Goal: Task Accomplishment & Management: Manage account settings

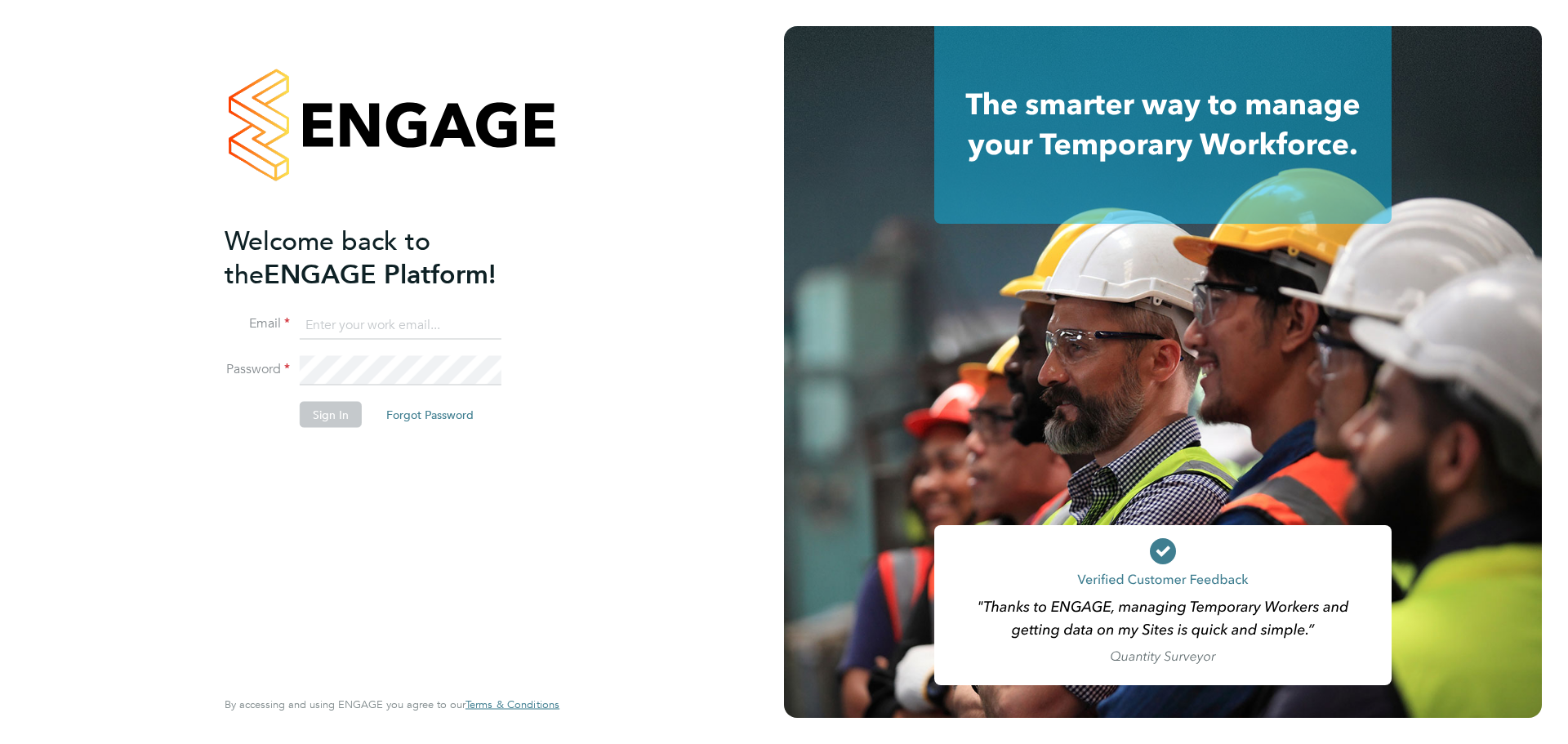
click at [456, 324] on input at bounding box center [400, 326] width 201 height 30
type input "carla.joyce@vistry.co.uk"
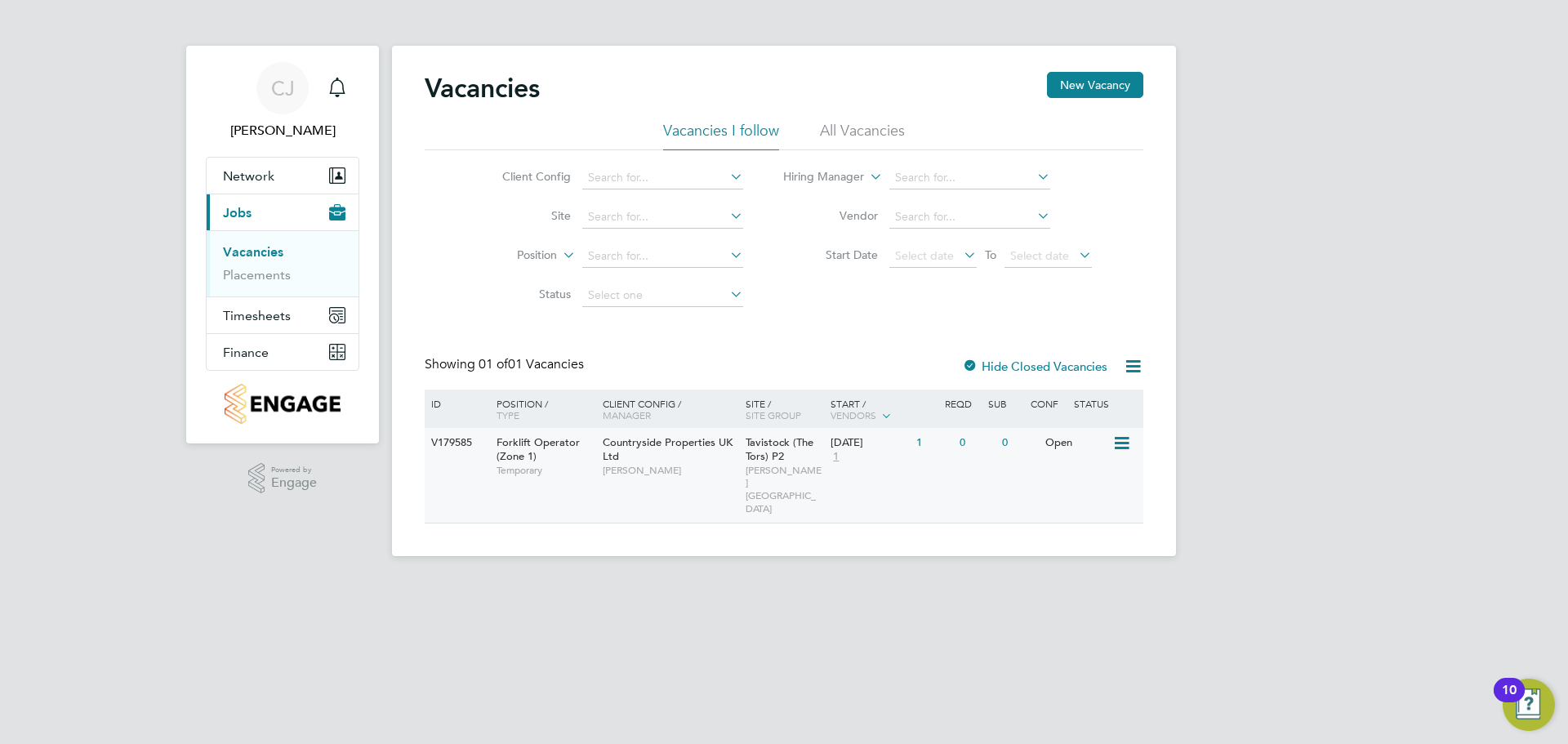
click at [849, 467] on div "22 Aug 2025 1" at bounding box center [870, 450] width 86 height 44
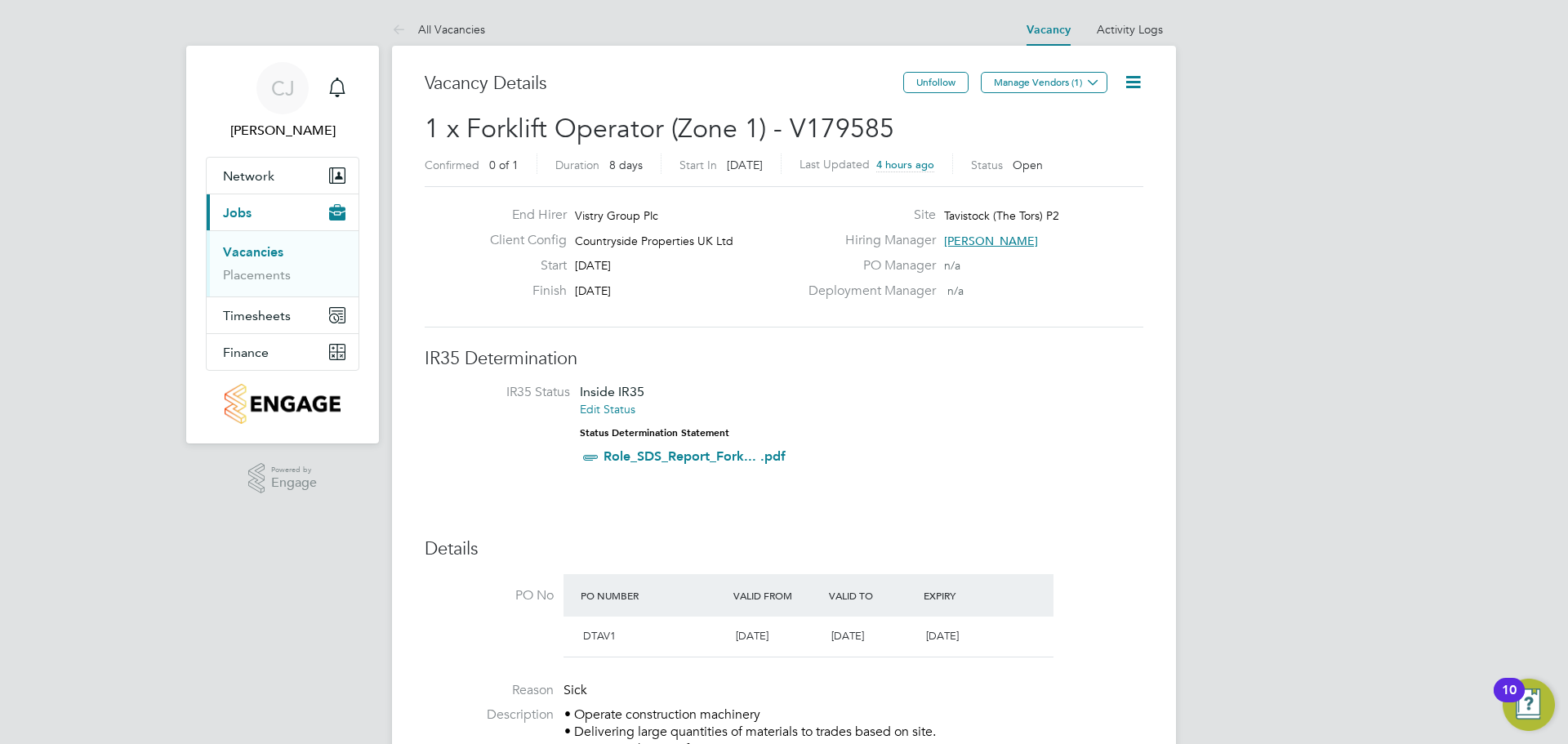
click at [1123, 72] on icon at bounding box center [1133, 82] width 20 height 20
click at [1077, 115] on li "Edit Vacancy e" at bounding box center [1093, 121] width 95 height 23
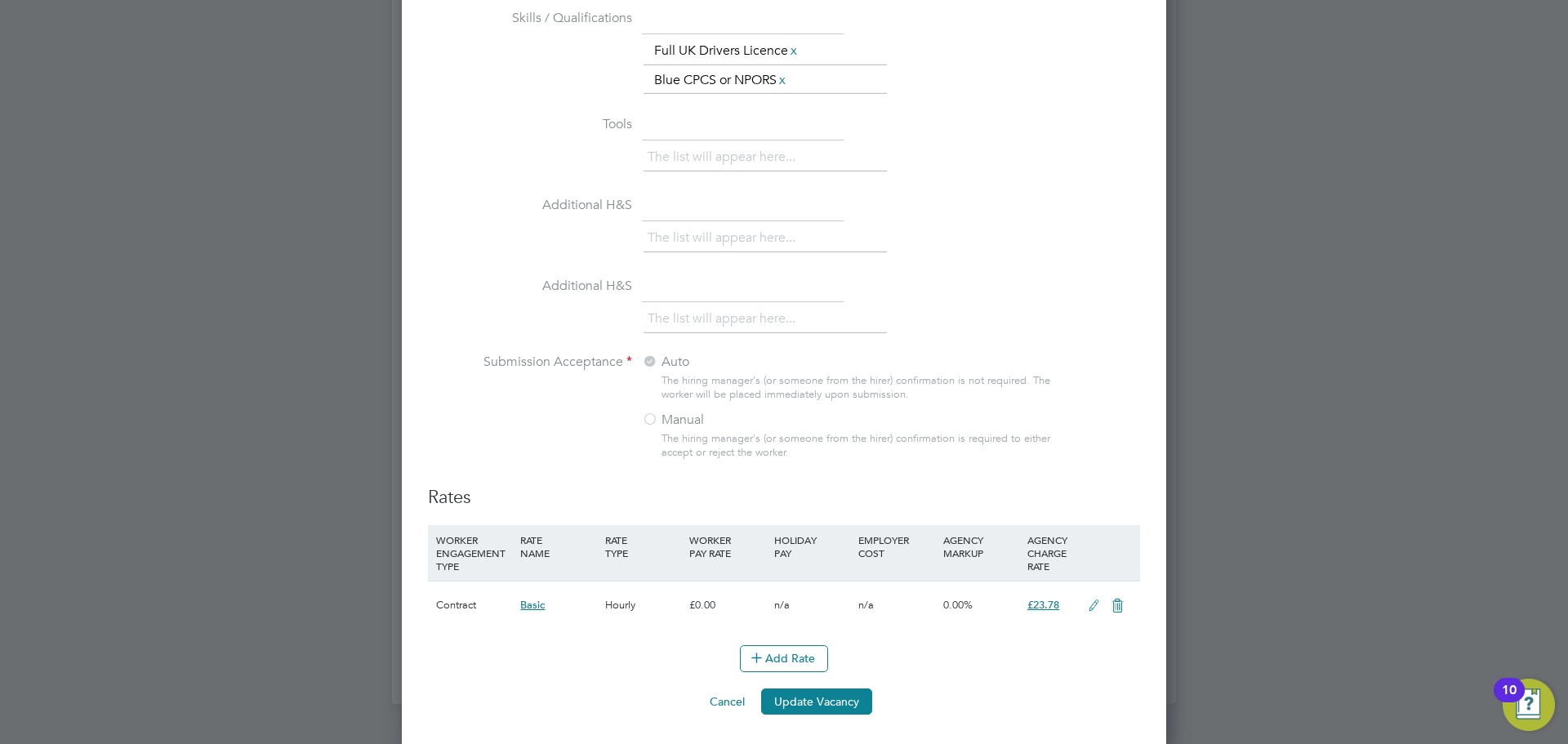
scroll to position [1479, 0]
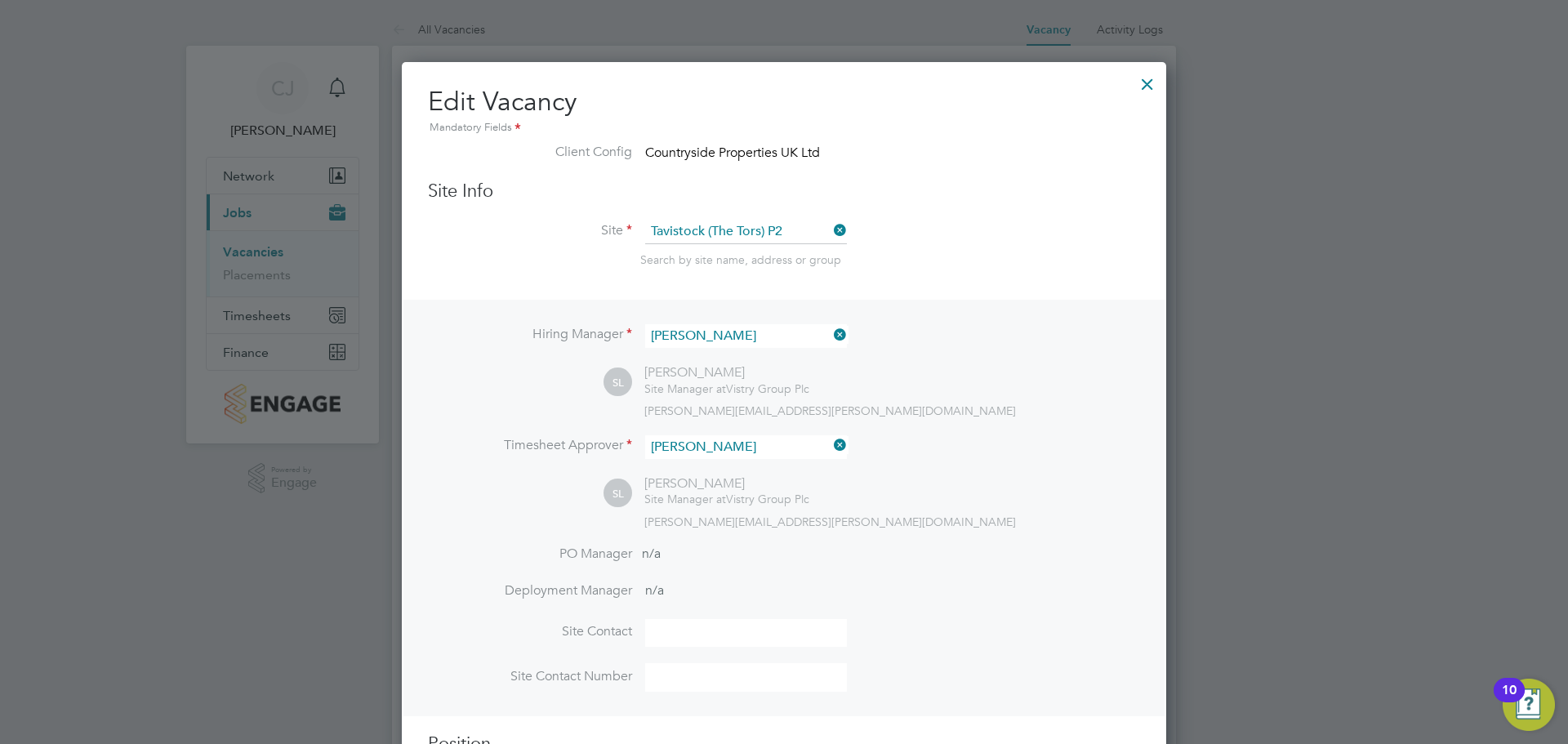
click at [614, 151] on label "Client Config" at bounding box center [530, 151] width 204 height 17
click at [593, 148] on label "Client Config" at bounding box center [530, 151] width 204 height 17
click at [1142, 87] on div at bounding box center [1148, 81] width 30 height 30
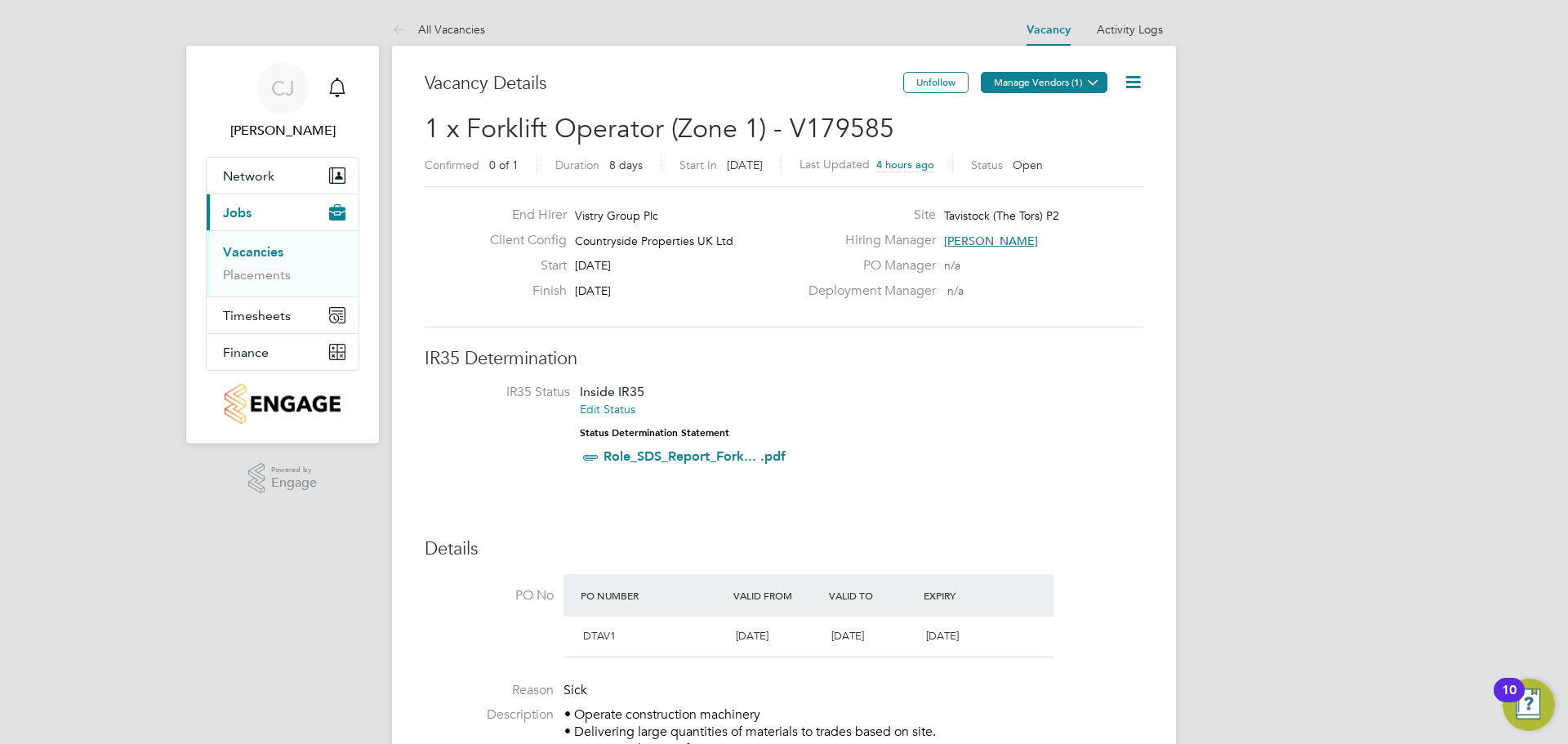
click at [1031, 86] on button "Manage Vendors (1)" at bounding box center [1044, 82] width 127 height 21
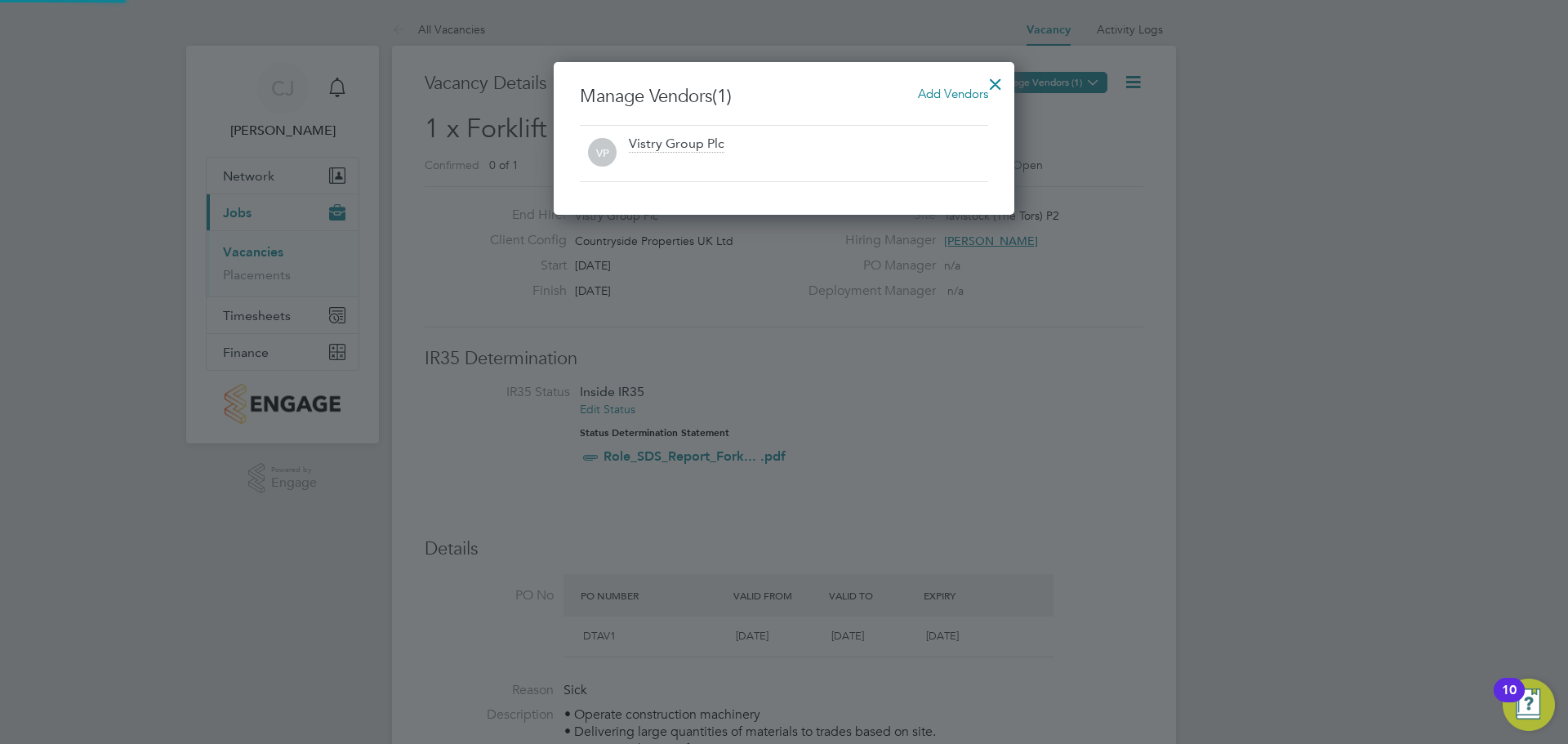
scroll to position [152, 461]
click at [999, 81] on div at bounding box center [996, 81] width 30 height 30
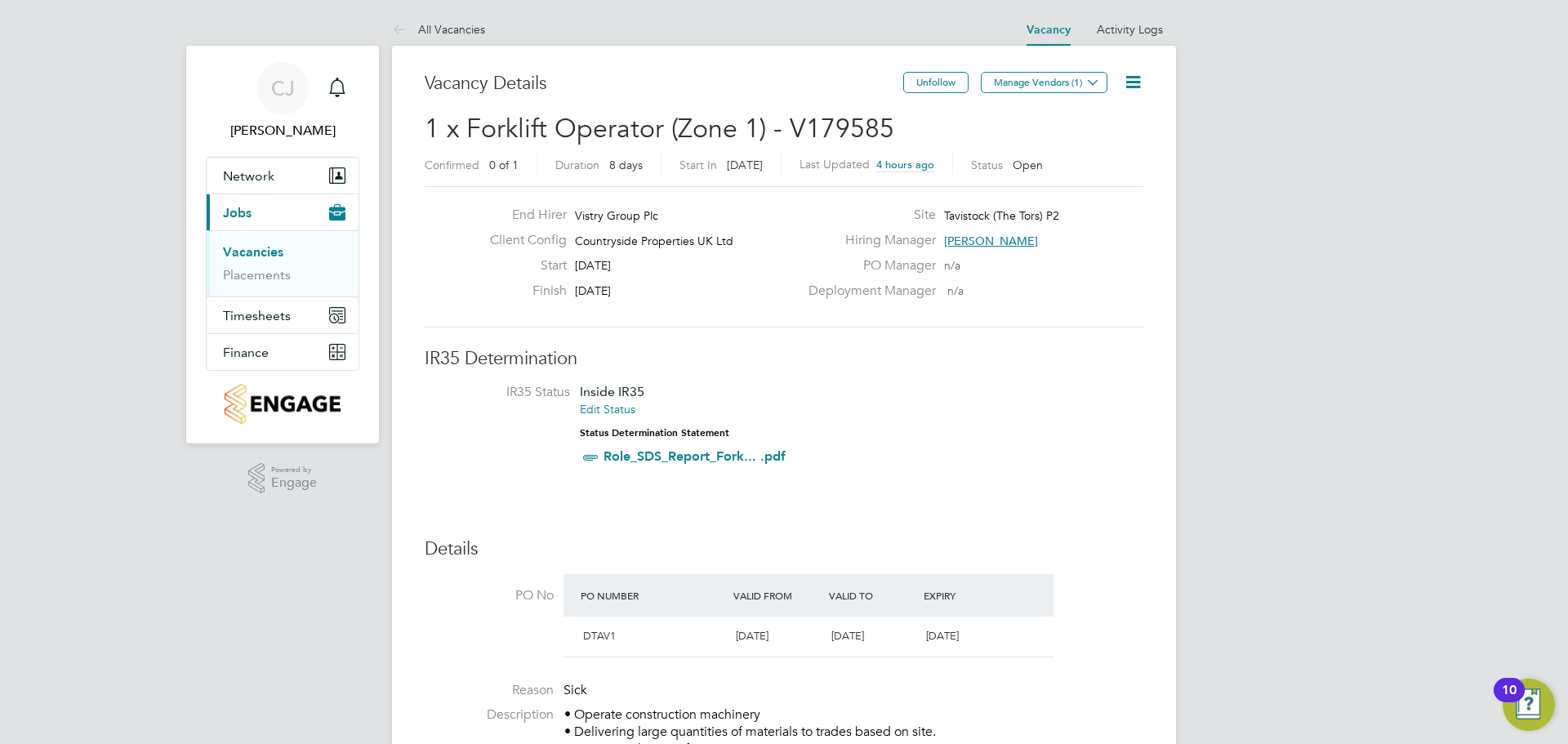
click at [1126, 80] on icon at bounding box center [1133, 82] width 20 height 20
click at [884, 229] on div "Site Tavistock (The Tors) P2" at bounding box center [974, 218] width 352 height 25
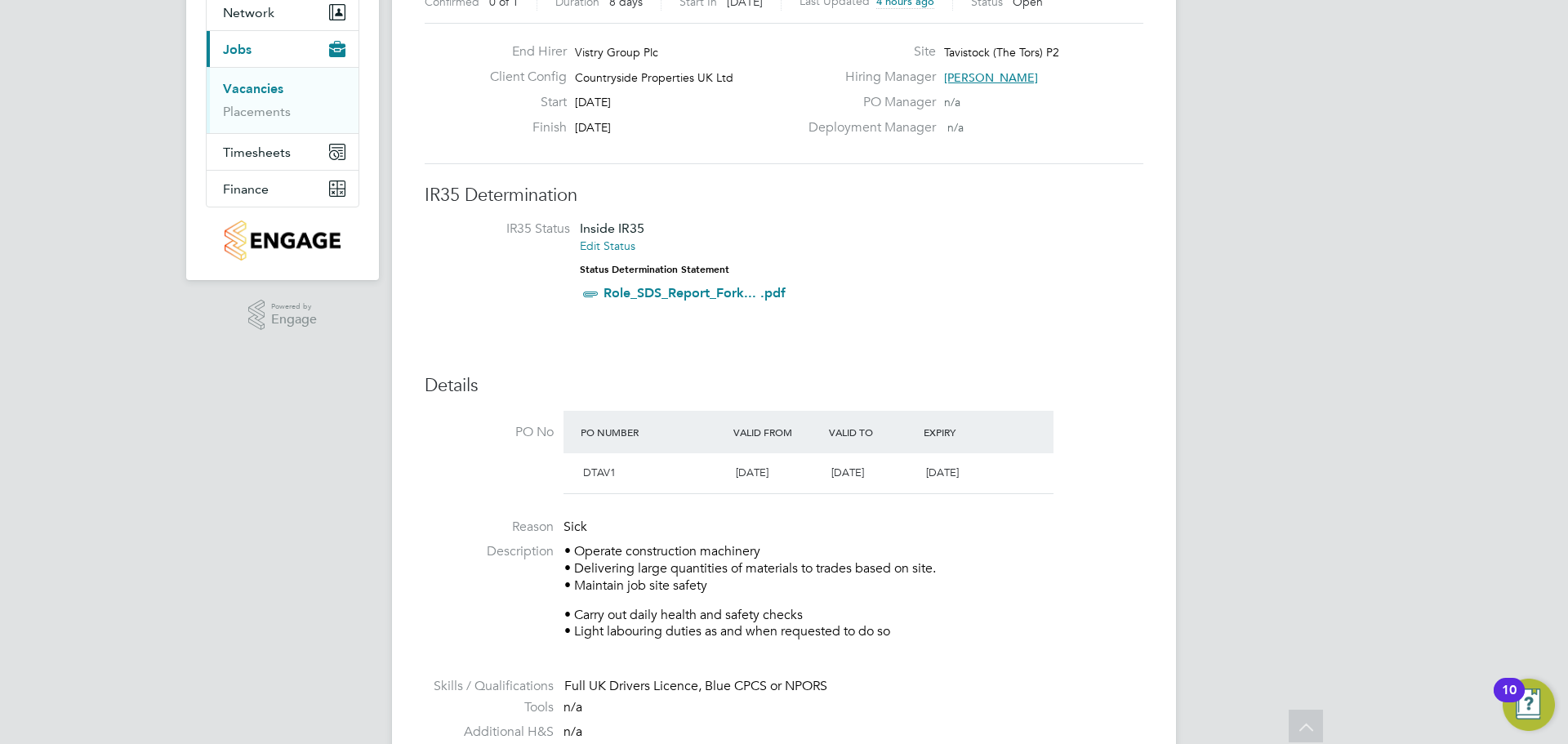
scroll to position [0, 0]
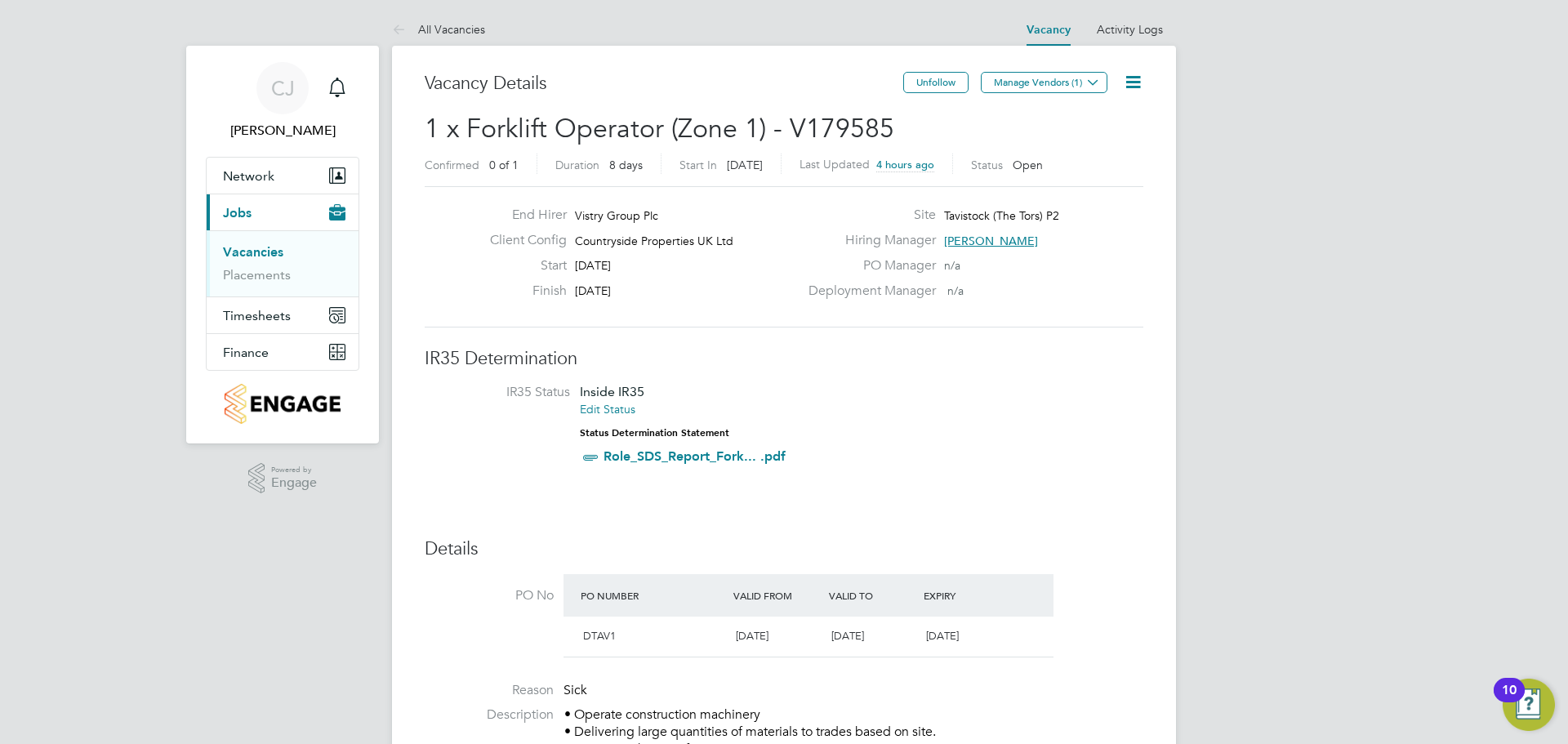
click at [1139, 81] on icon at bounding box center [1133, 82] width 20 height 20
click at [1087, 121] on li "Edit Vacancy e" at bounding box center [1093, 121] width 95 height 23
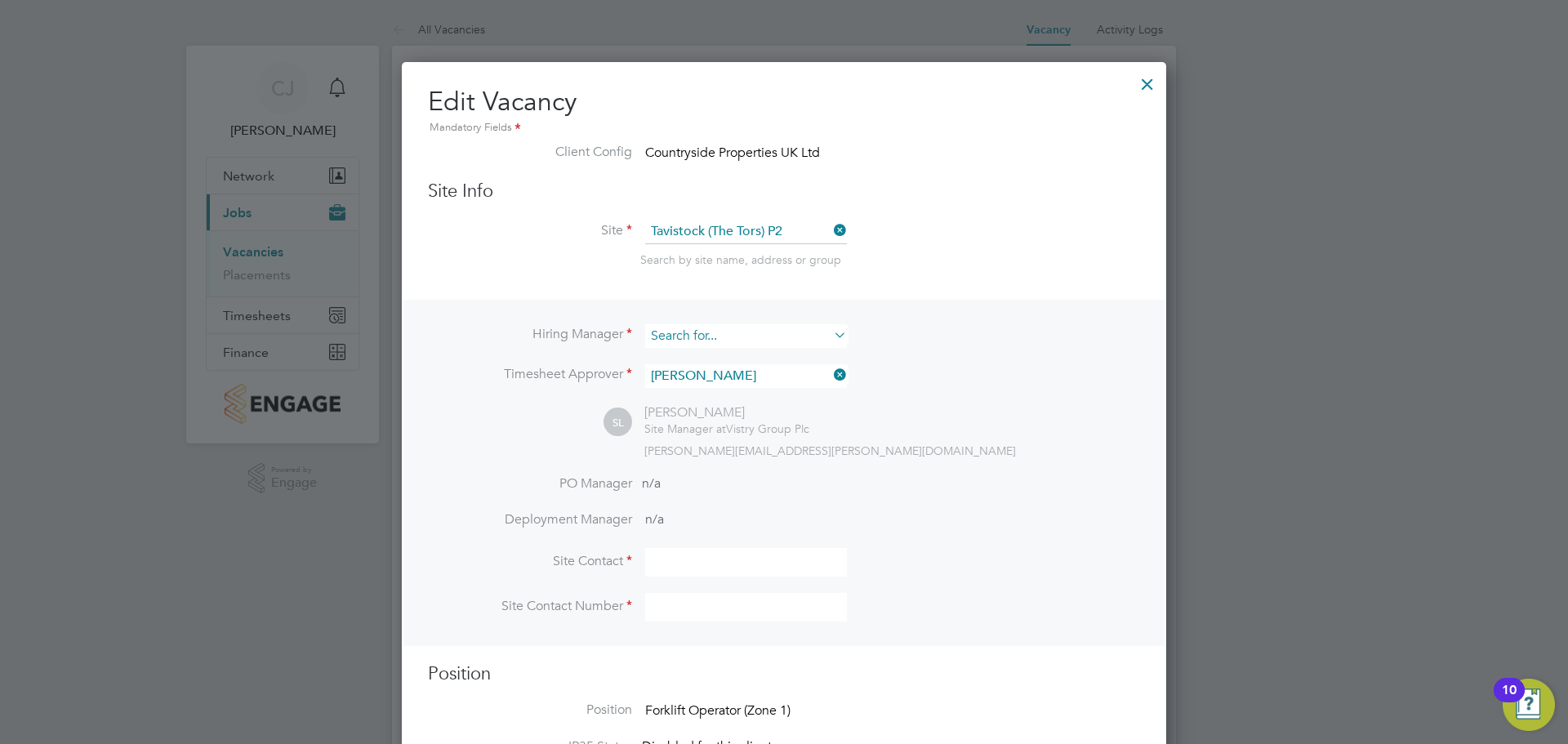
scroll to position [2092, 765]
click at [745, 333] on input at bounding box center [746, 336] width 201 height 24
type input "h"
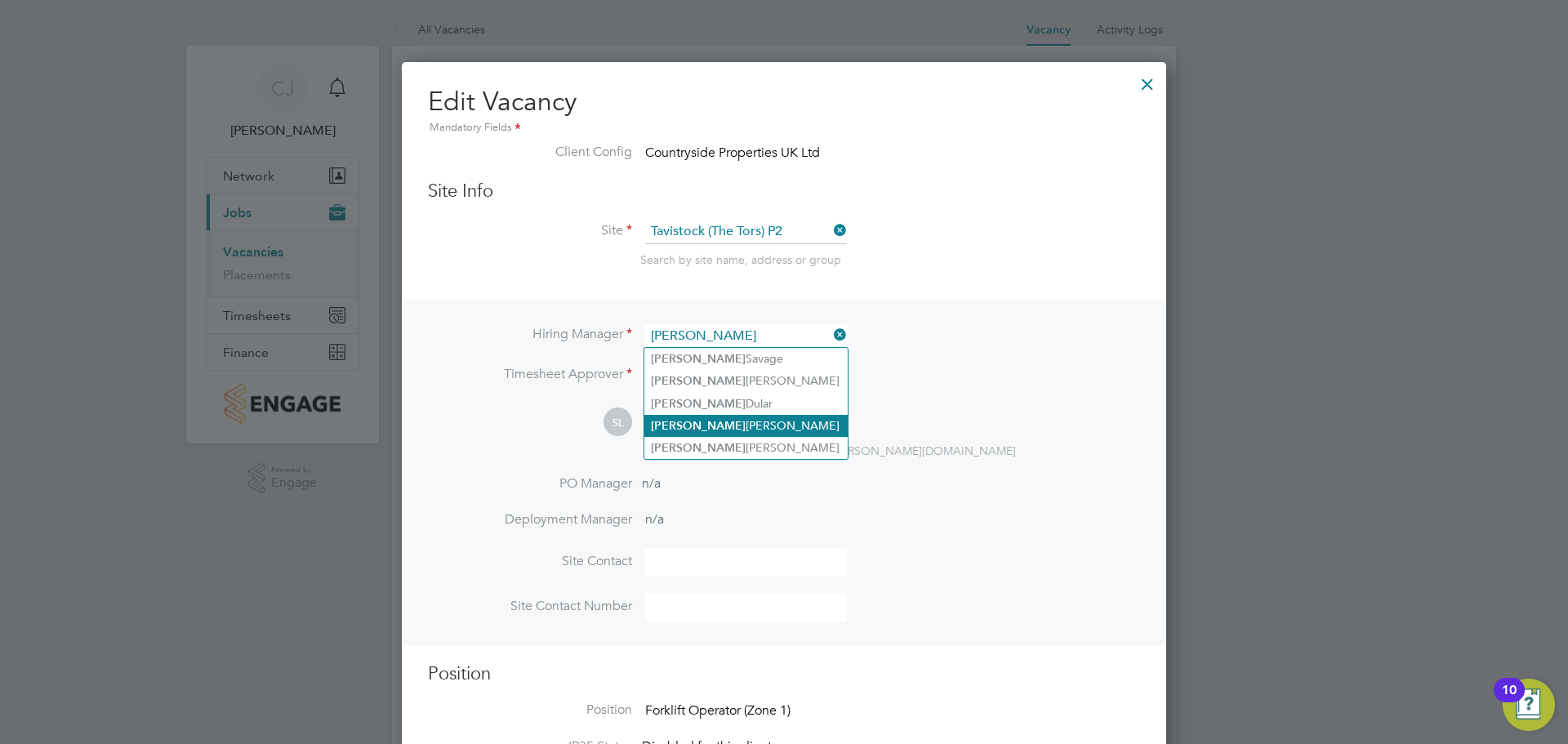
click at [704, 416] on li "[PERSON_NAME]" at bounding box center [746, 425] width 203 height 22
type input "[PERSON_NAME]"
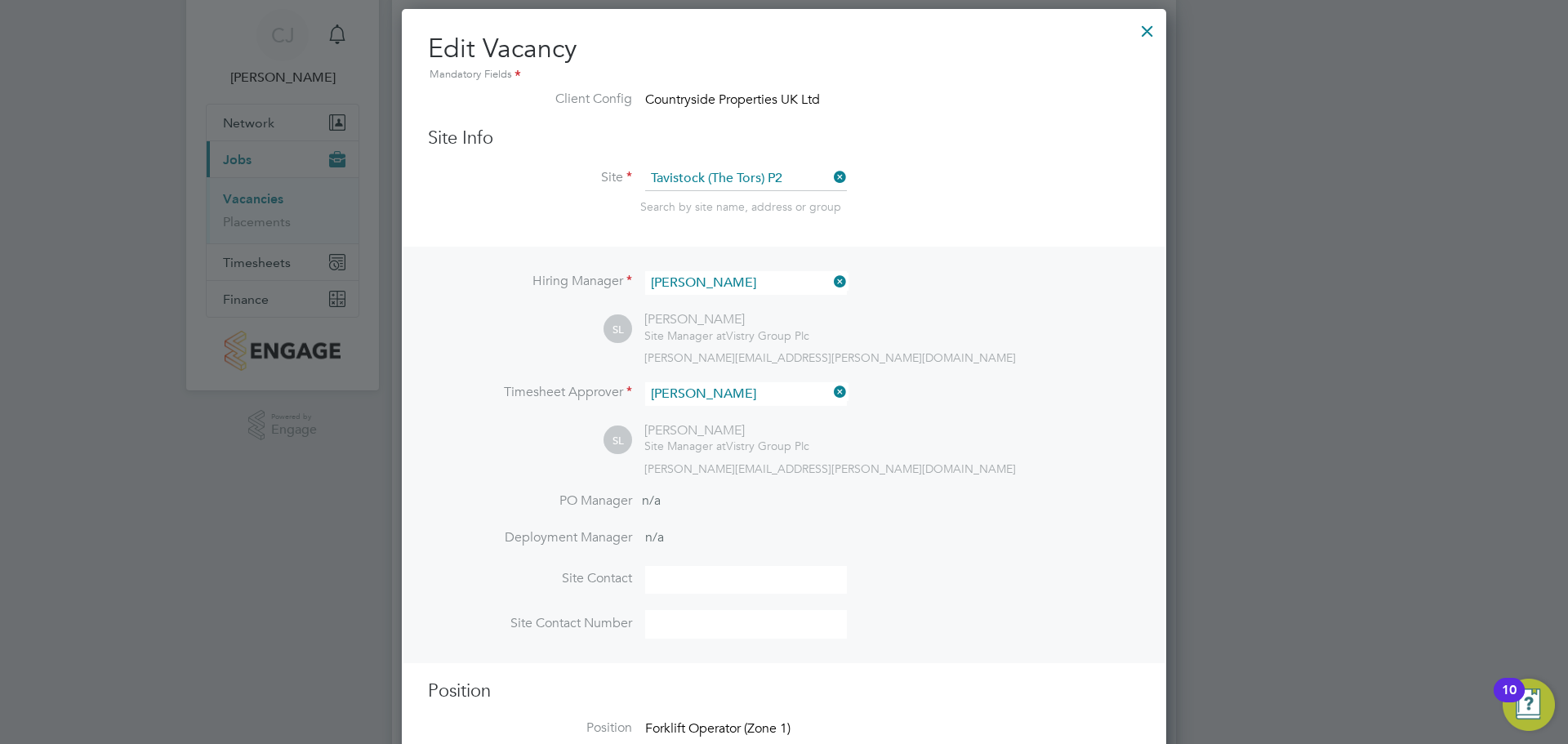
scroll to position [82, 0]
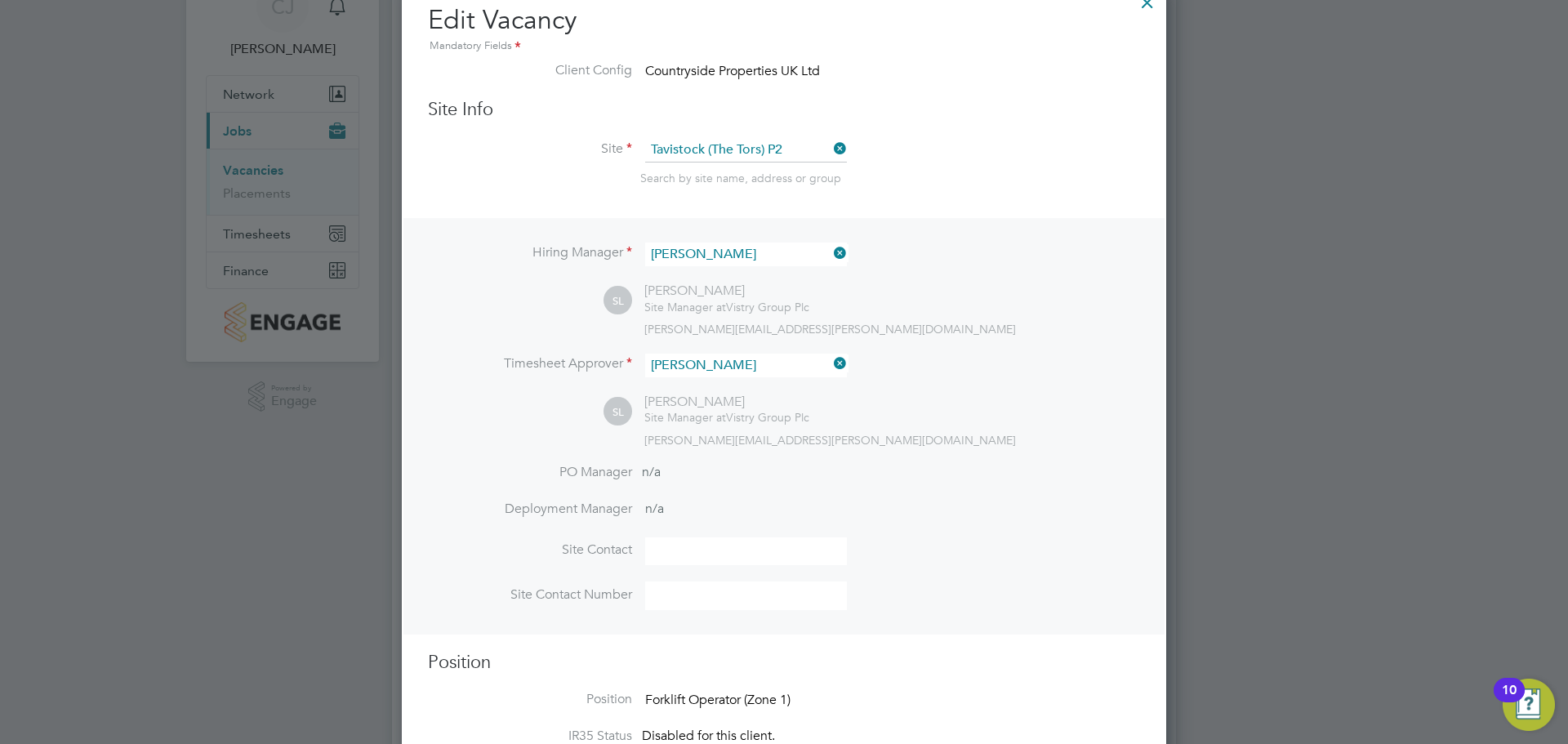
click at [697, 554] on input at bounding box center [746, 551] width 201 height 29
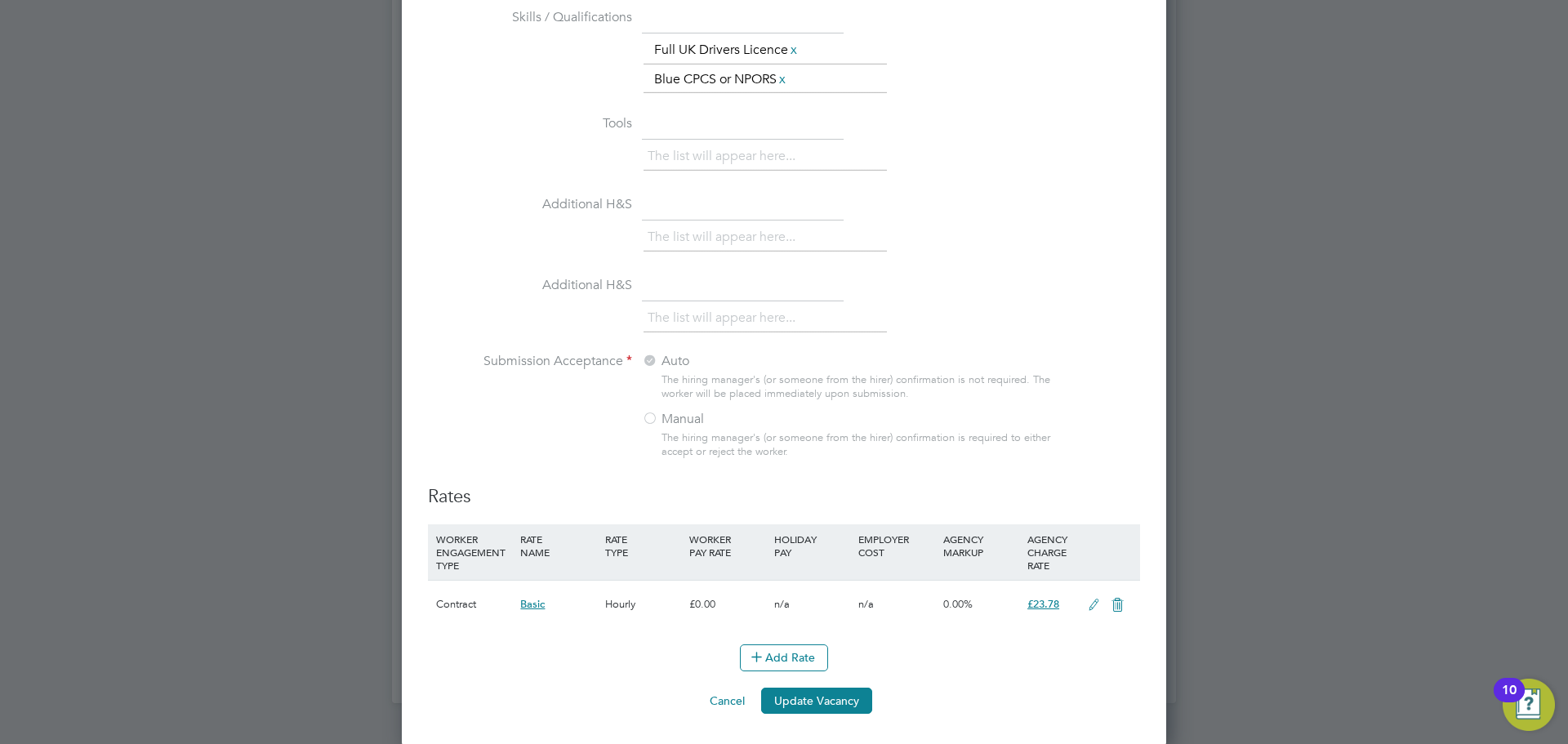
scroll to position [1479, 0]
click at [841, 686] on button "Update Vacancy" at bounding box center [816, 698] width 111 height 26
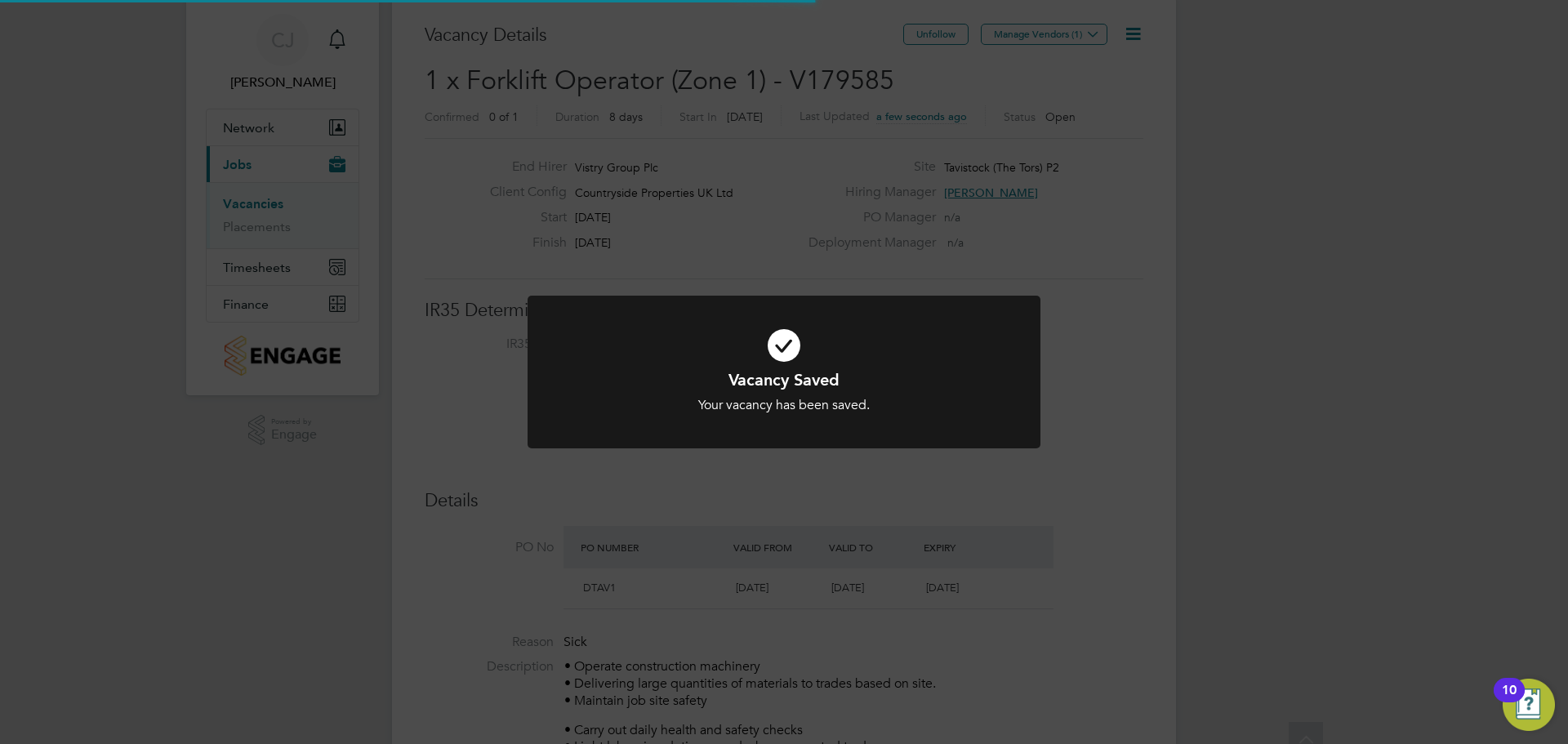
scroll to position [0, 0]
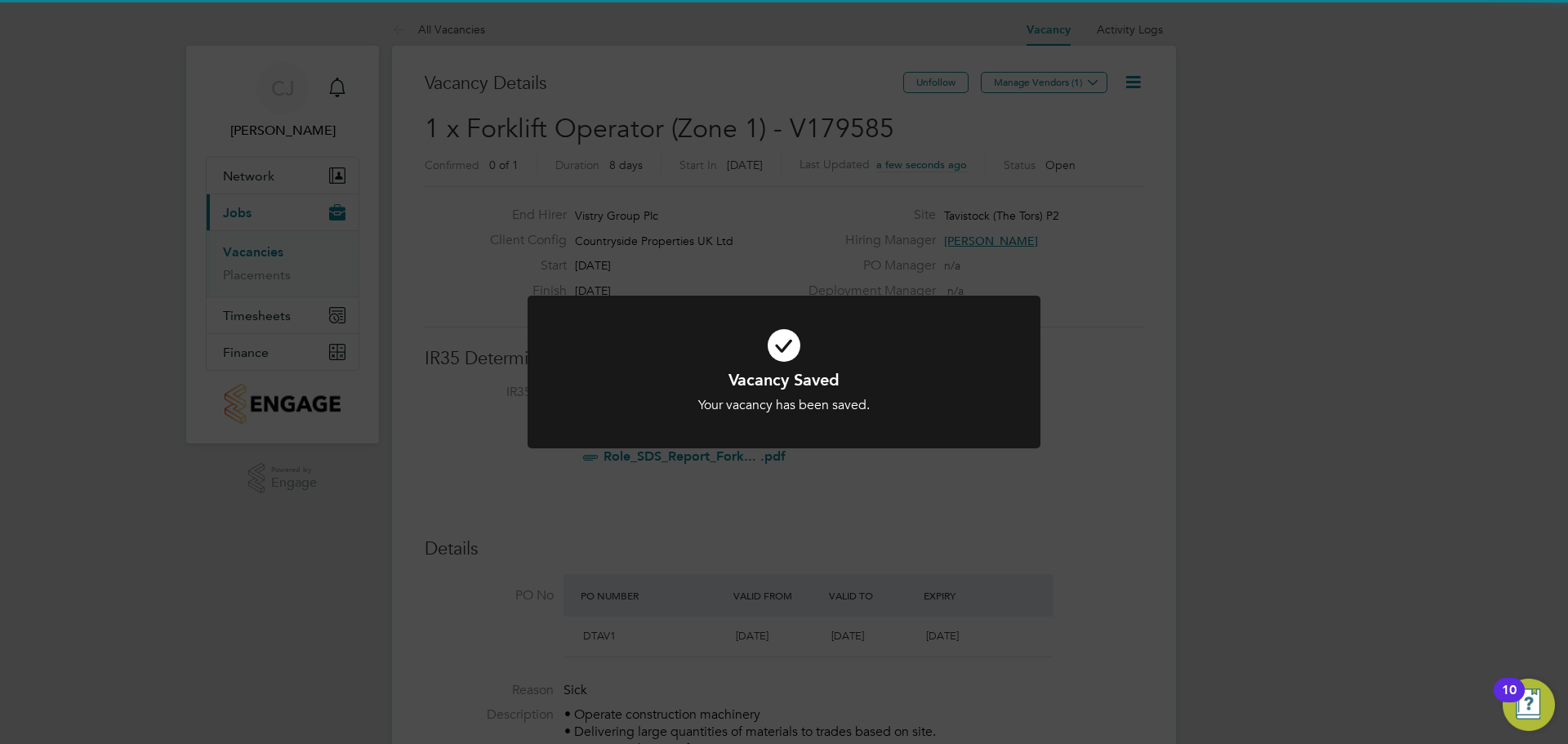
click at [867, 402] on div "Your vacancy has been saved." at bounding box center [784, 404] width 424 height 17
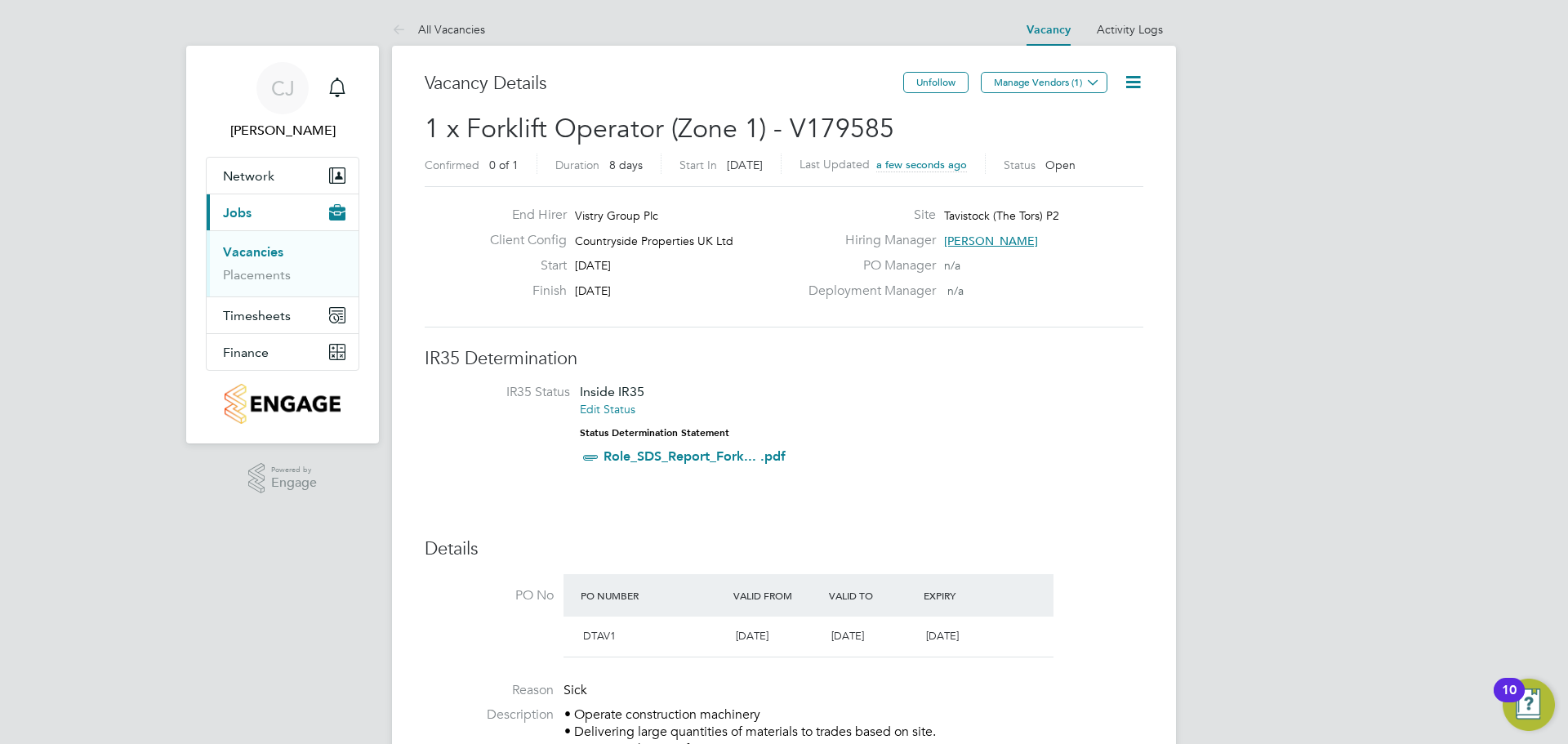
click at [1087, 80] on icon at bounding box center [1093, 82] width 12 height 12
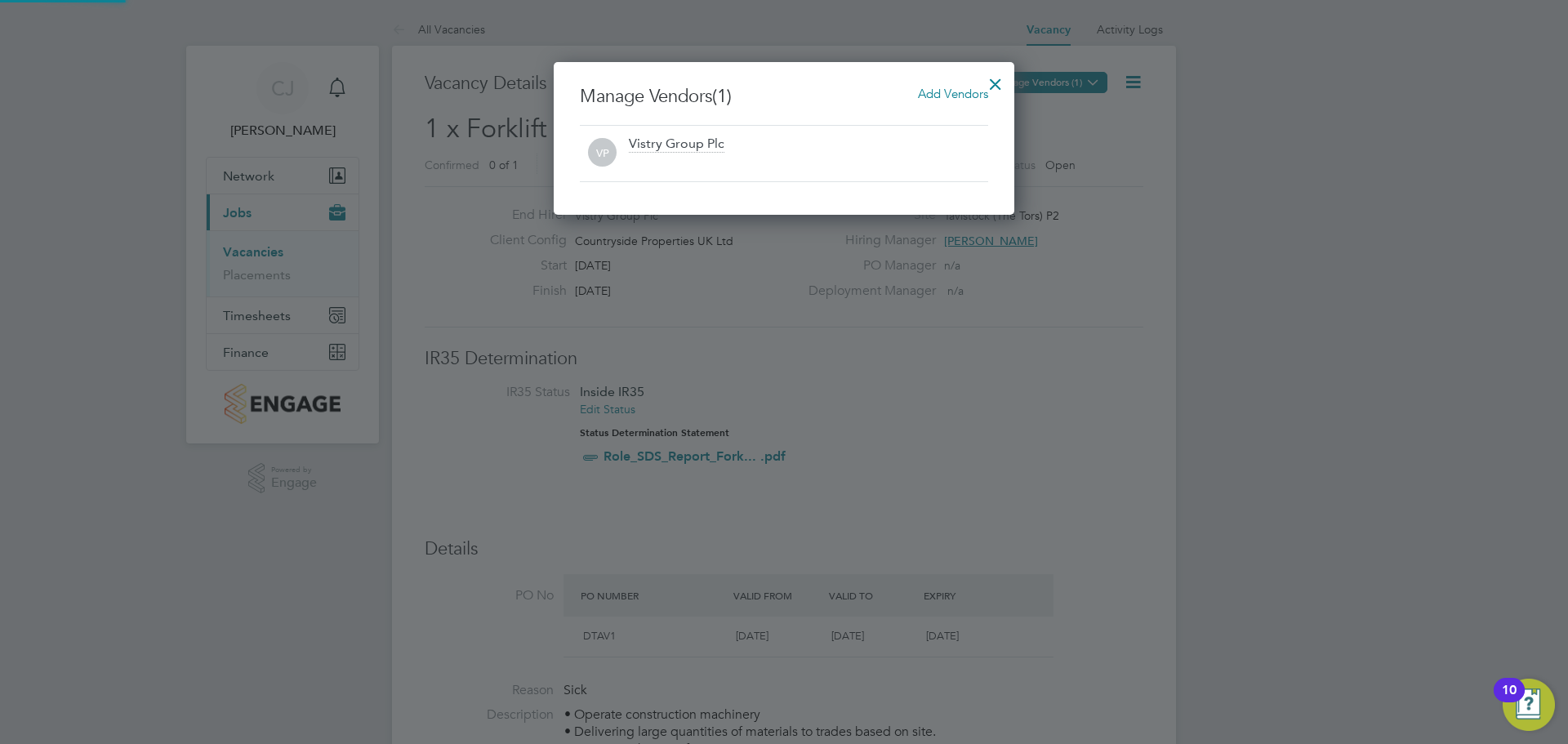
scroll to position [152, 461]
click at [655, 147] on div "Vistry Group Plc" at bounding box center [676, 144] width 96 height 18
click at [946, 93] on span "Add Vendors" at bounding box center [952, 94] width 71 height 16
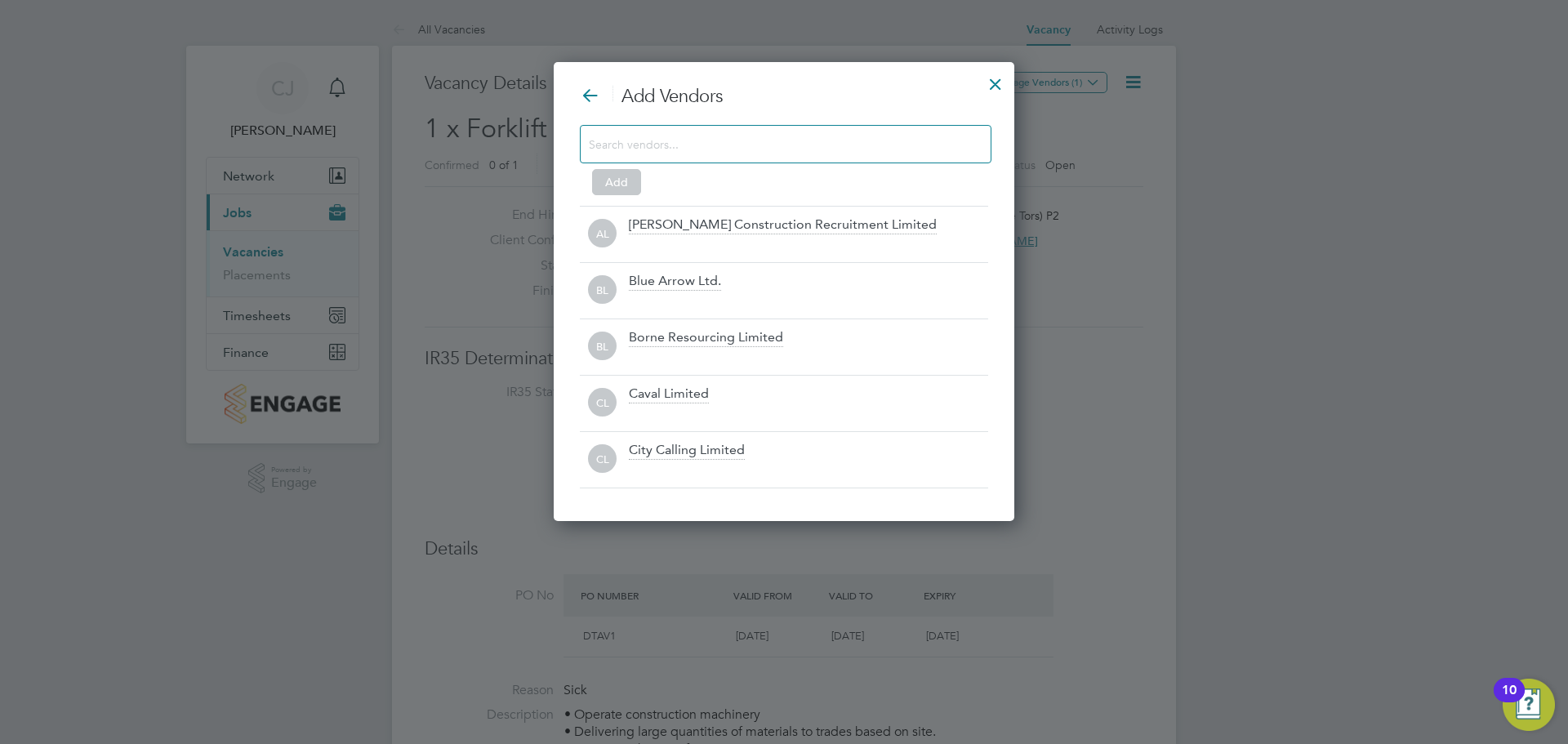
click at [800, 138] on input at bounding box center [772, 143] width 368 height 21
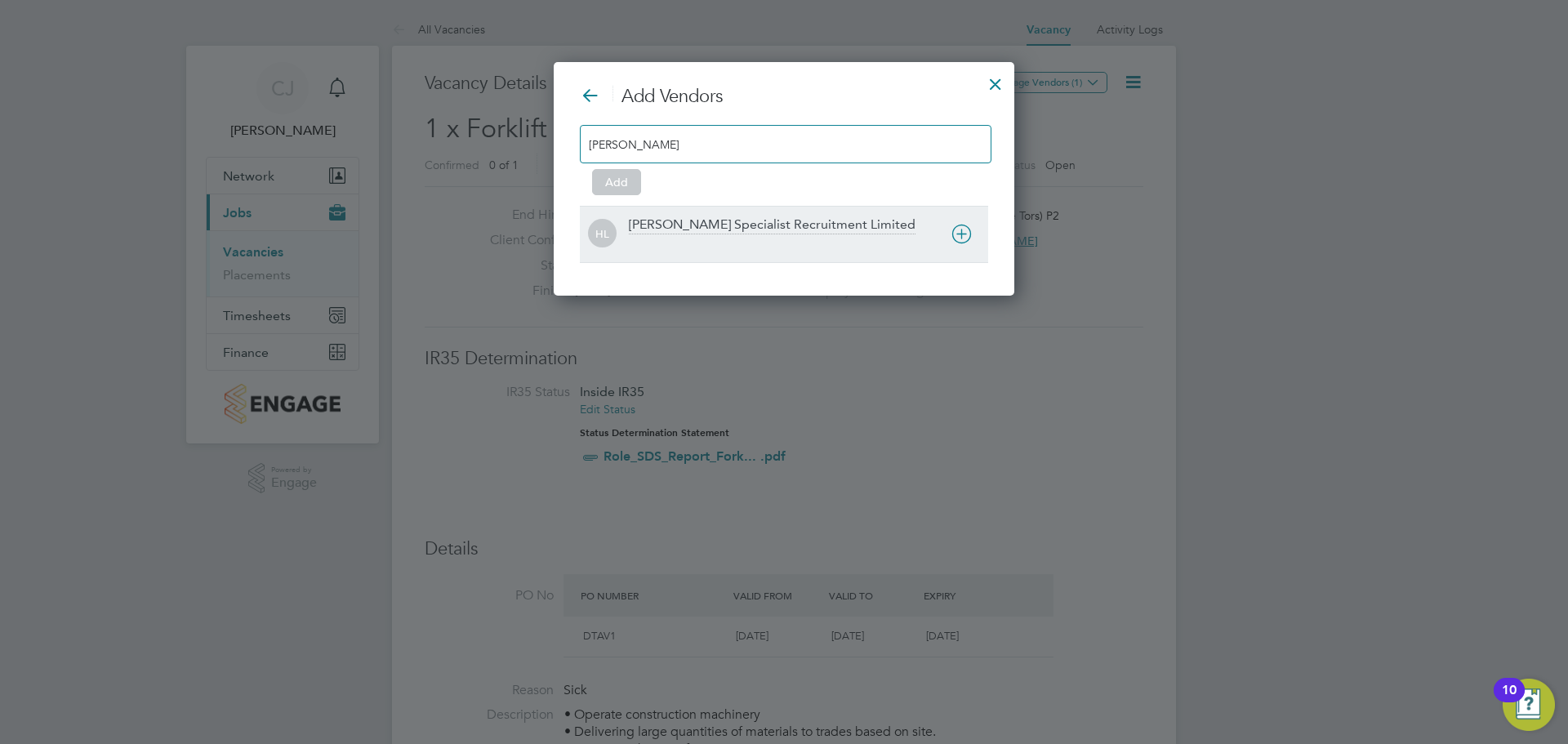
type input "[PERSON_NAME]"
click at [964, 232] on icon at bounding box center [961, 234] width 20 height 20
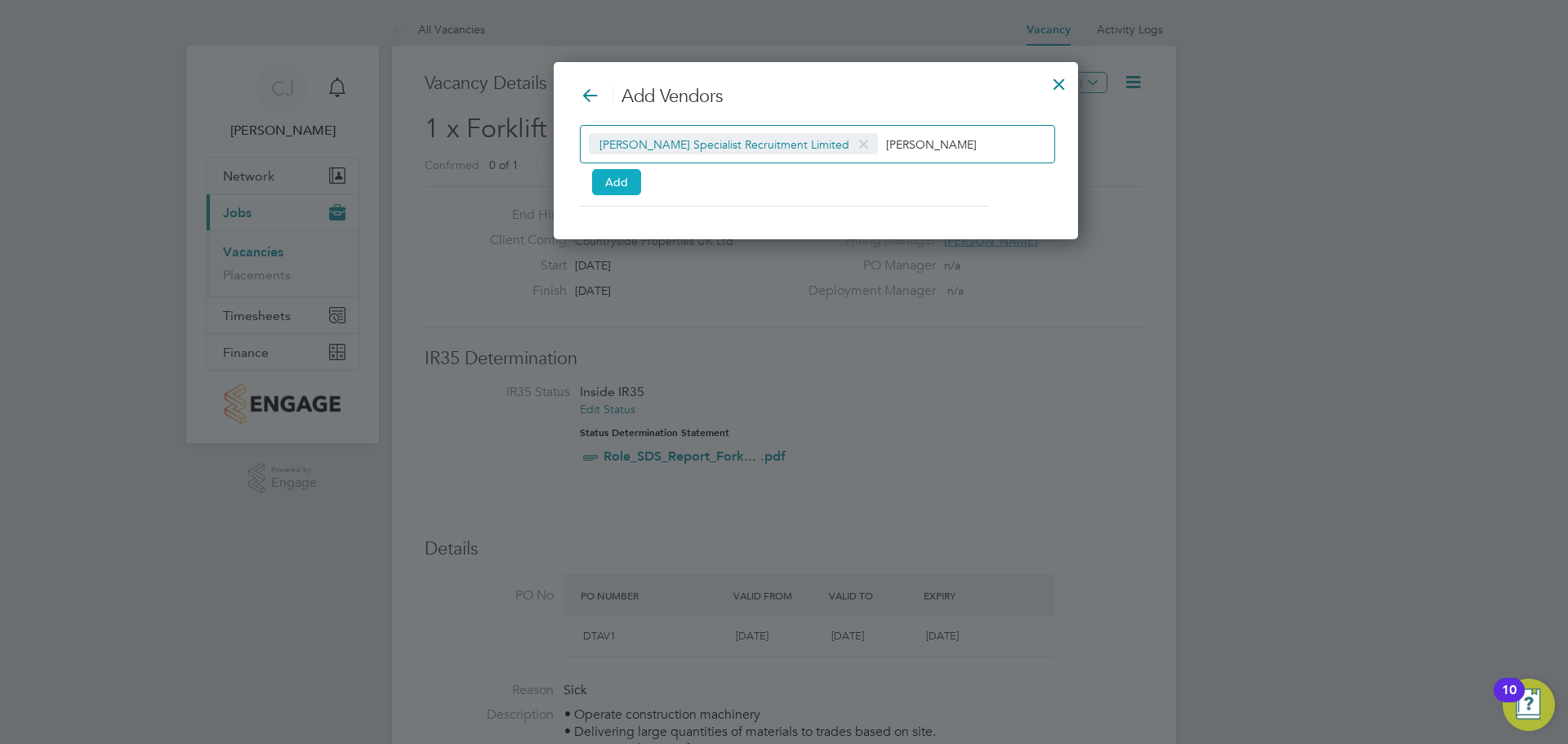
click at [637, 190] on button "Add" at bounding box center [616, 182] width 49 height 26
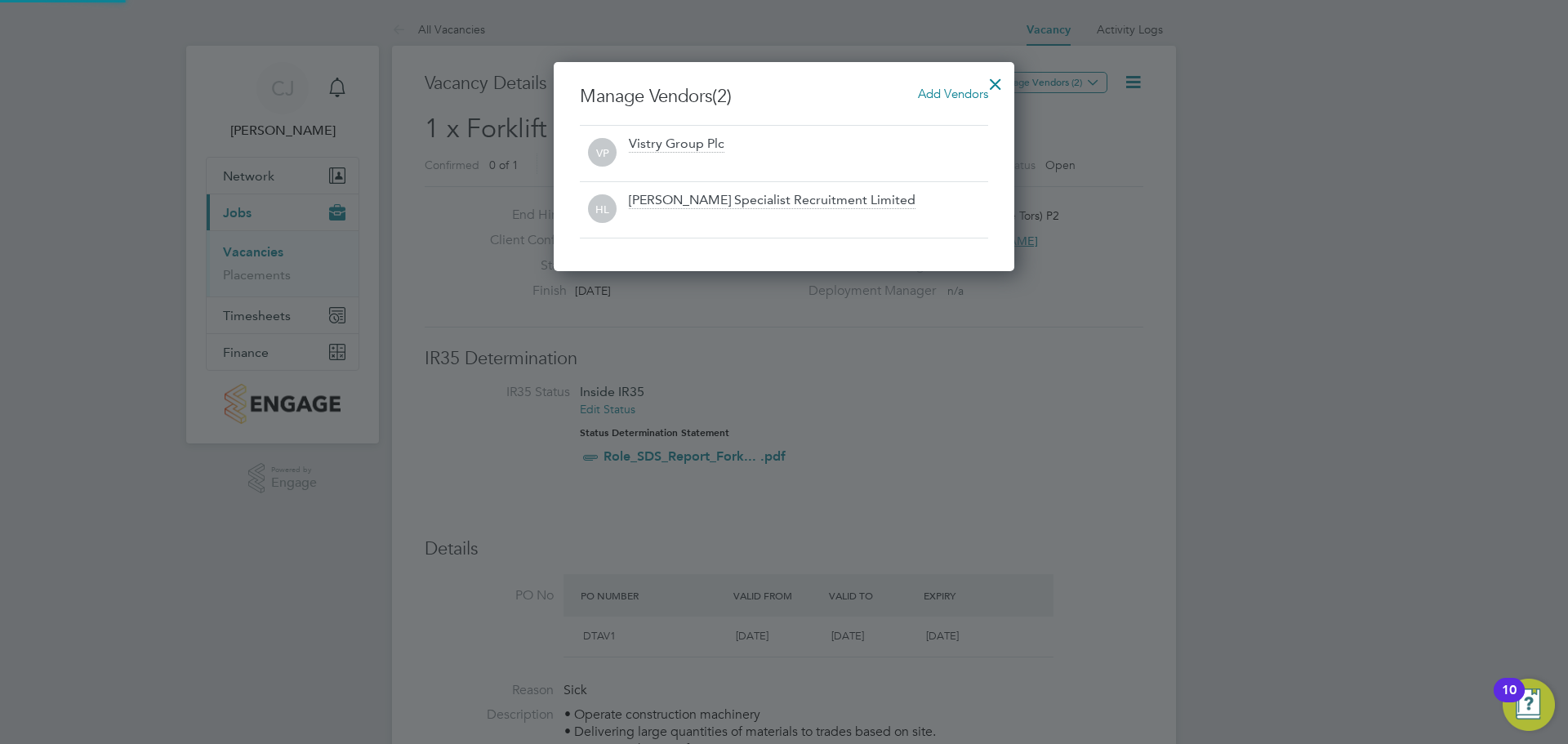
scroll to position [209, 461]
click at [769, 206] on div "[PERSON_NAME] Specialist Recruitment Limited" at bounding box center [772, 201] width 287 height 18
click at [993, 80] on div at bounding box center [996, 81] width 30 height 30
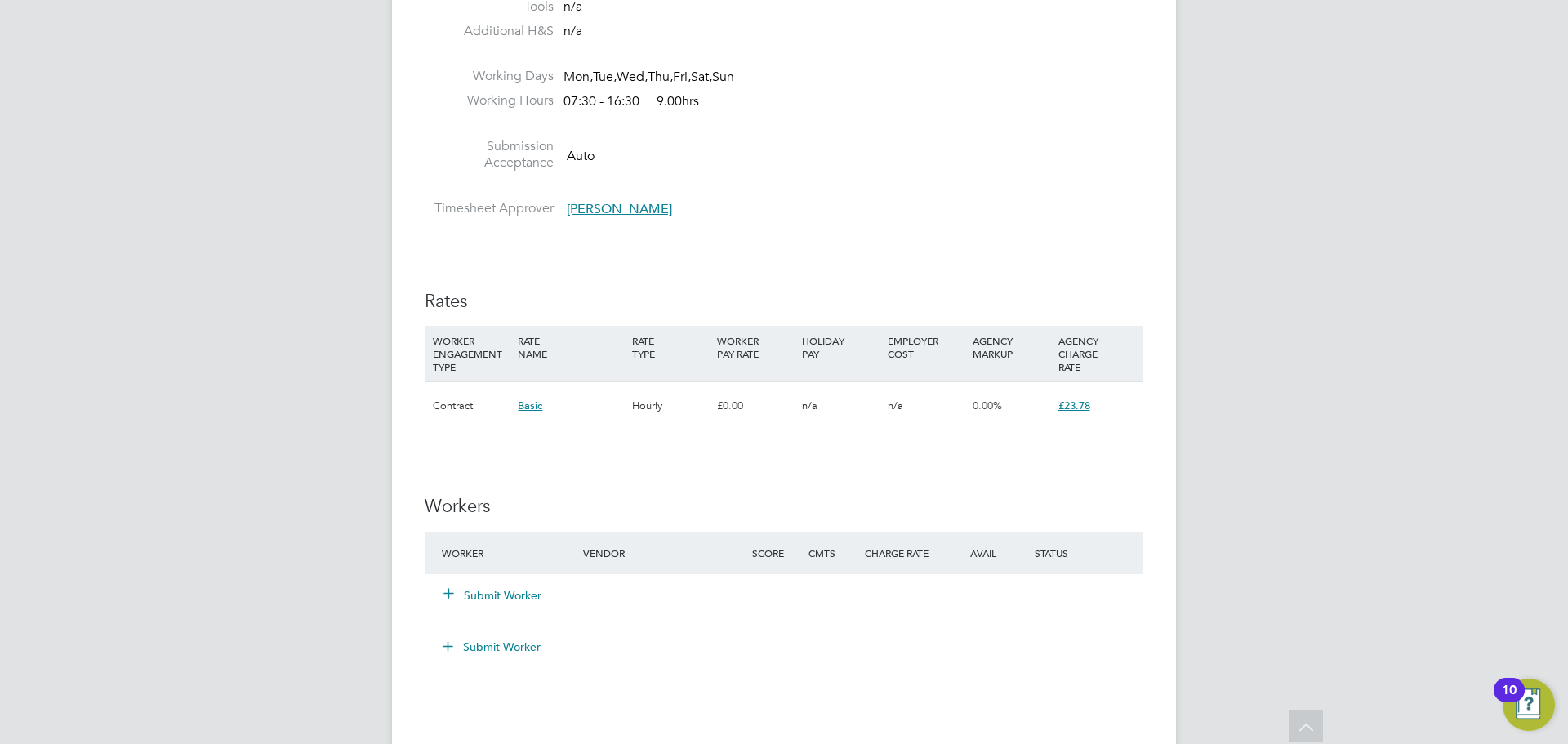
scroll to position [808, 0]
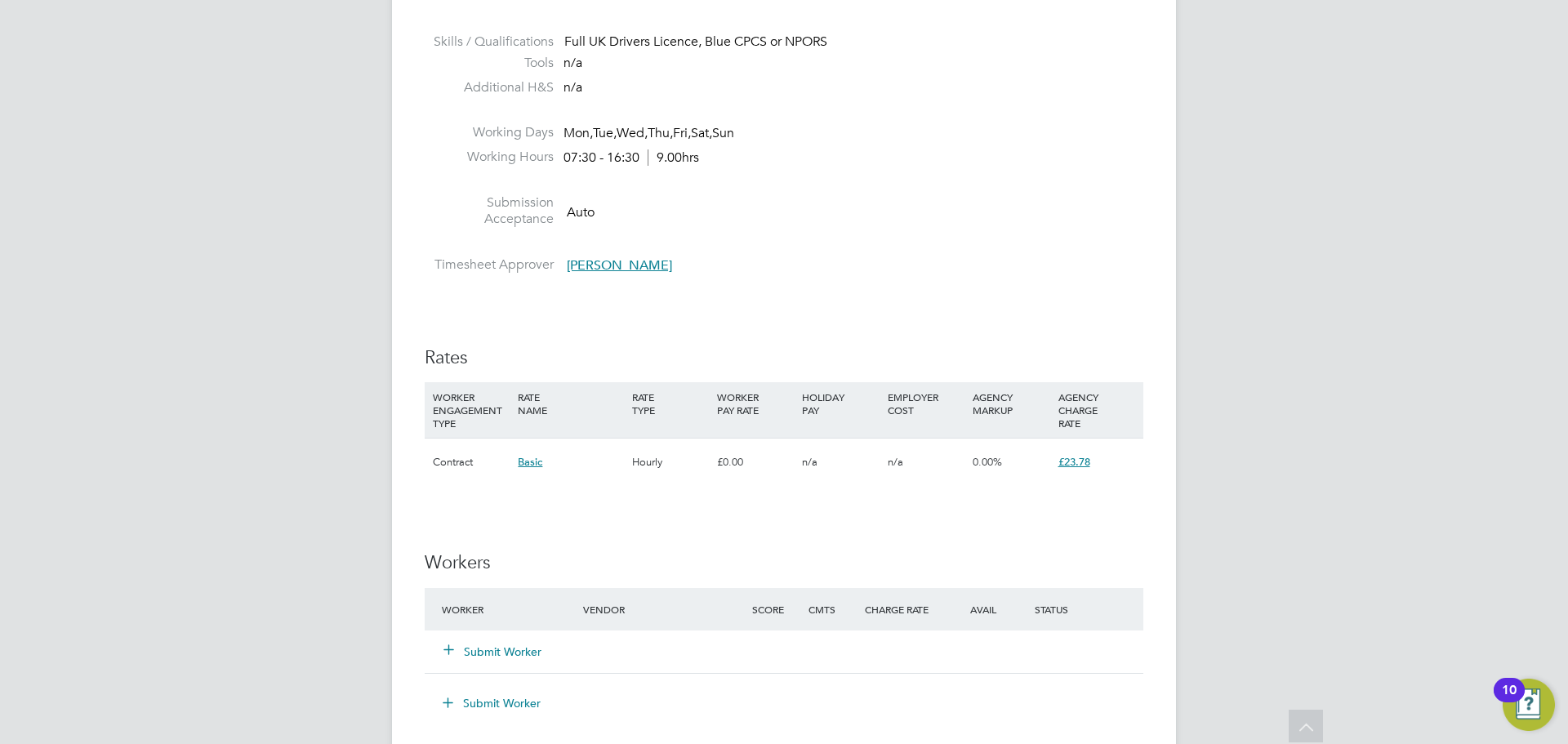
click at [495, 644] on button "Submit Worker" at bounding box center [493, 651] width 98 height 16
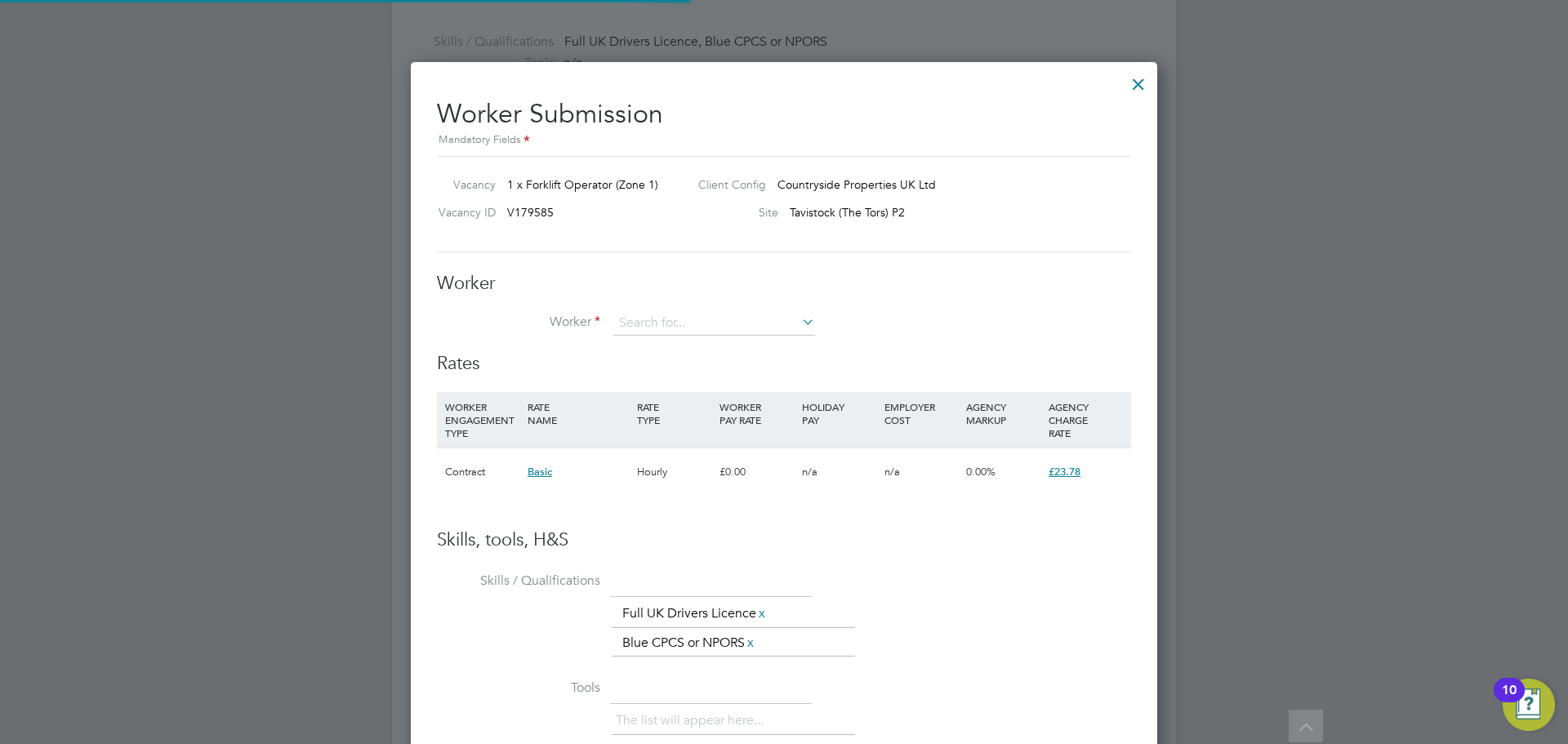
scroll to position [8, 8]
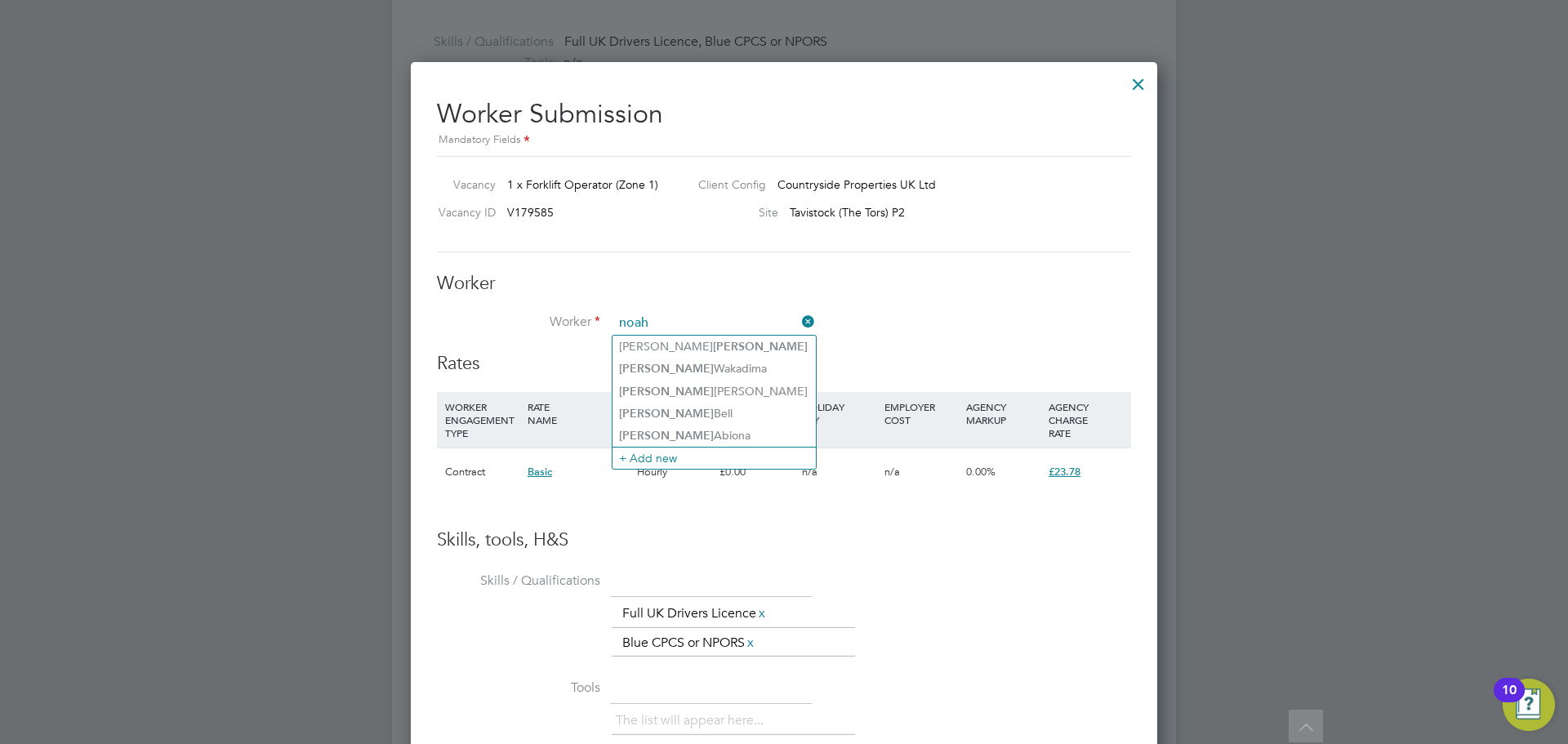
type input "noah"
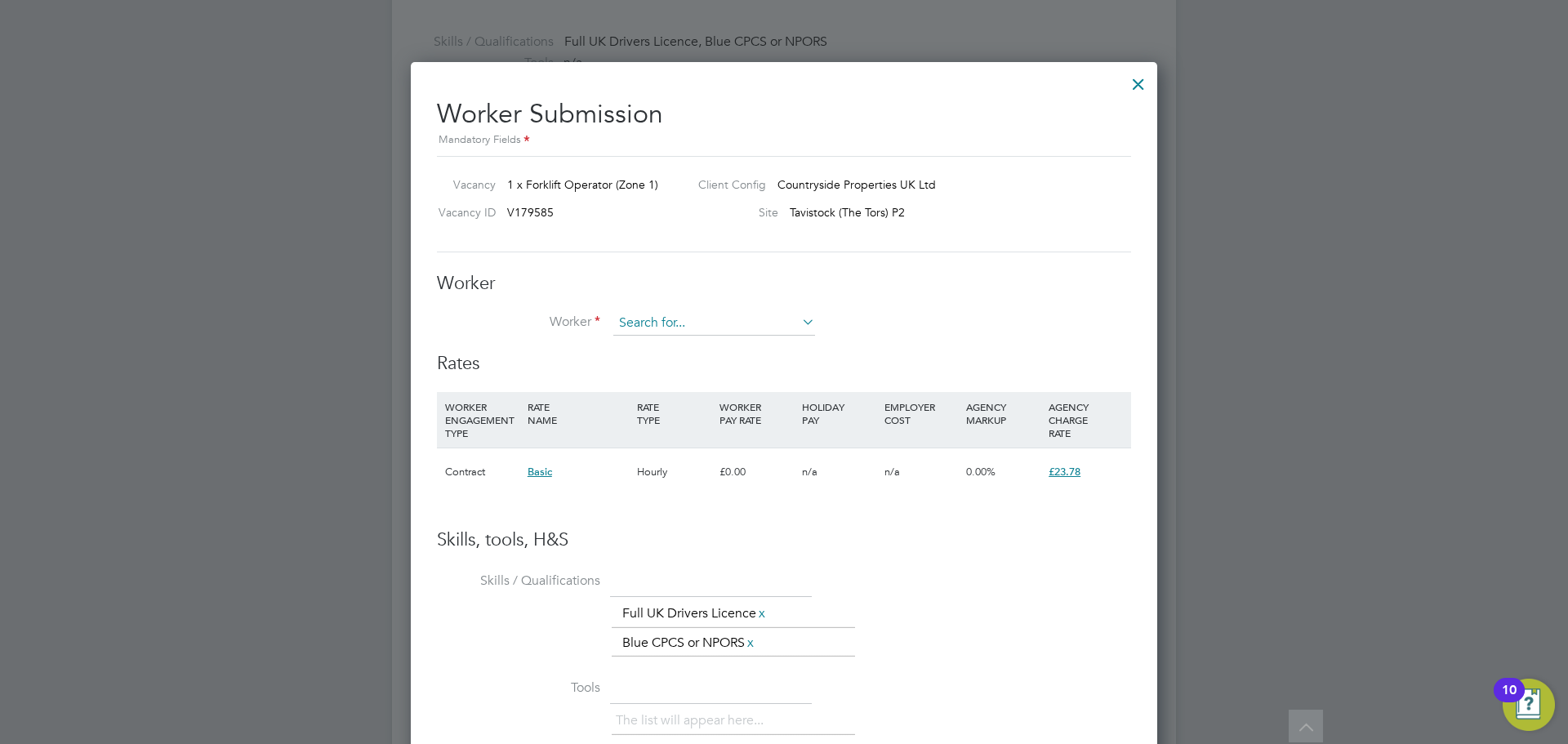
click at [680, 312] on input at bounding box center [714, 323] width 201 height 25
type input "noah a"
click at [958, 305] on div "Worker Worker [PERSON_NAME] a Worker Engagement Type" at bounding box center [784, 312] width 694 height 81
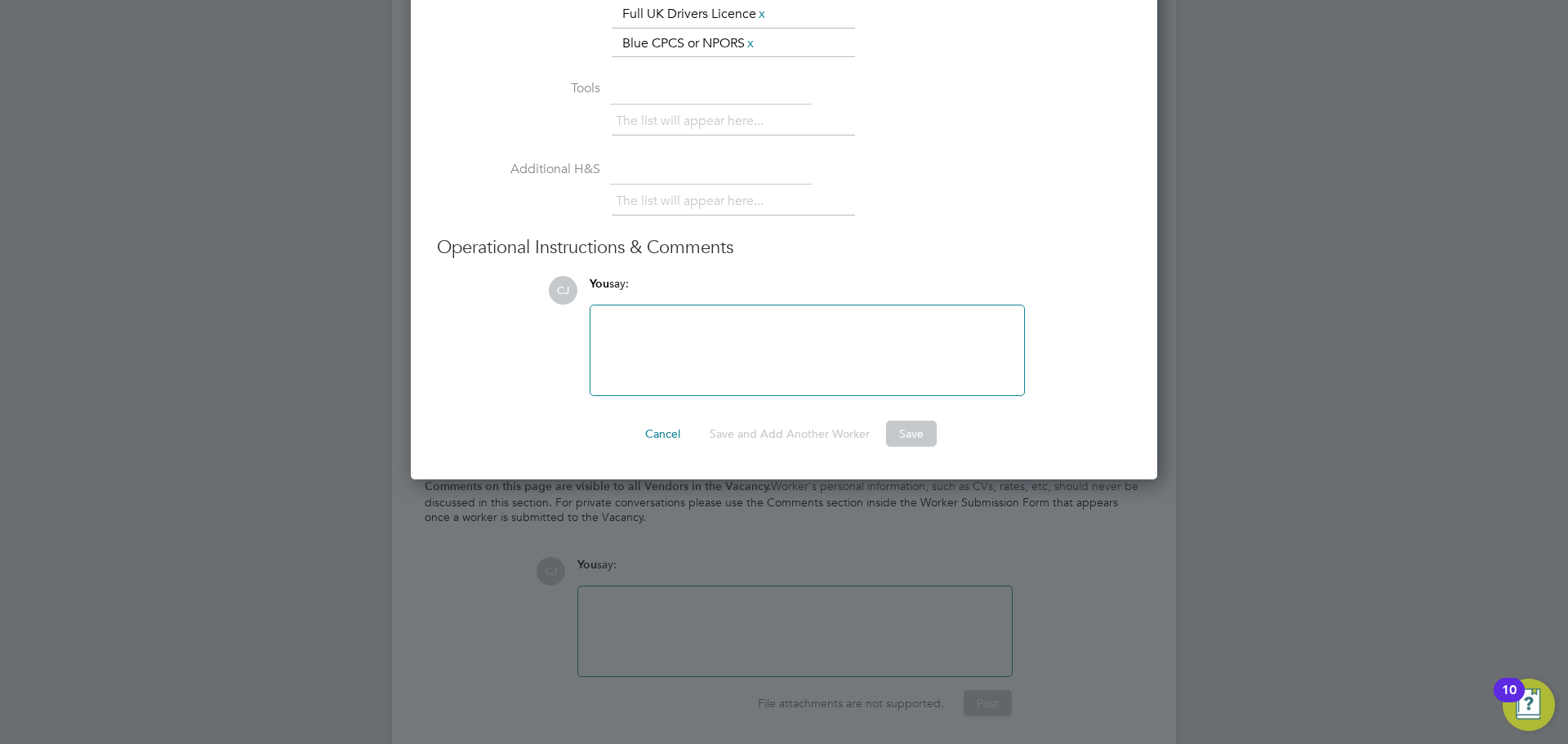
scroll to position [1461, 0]
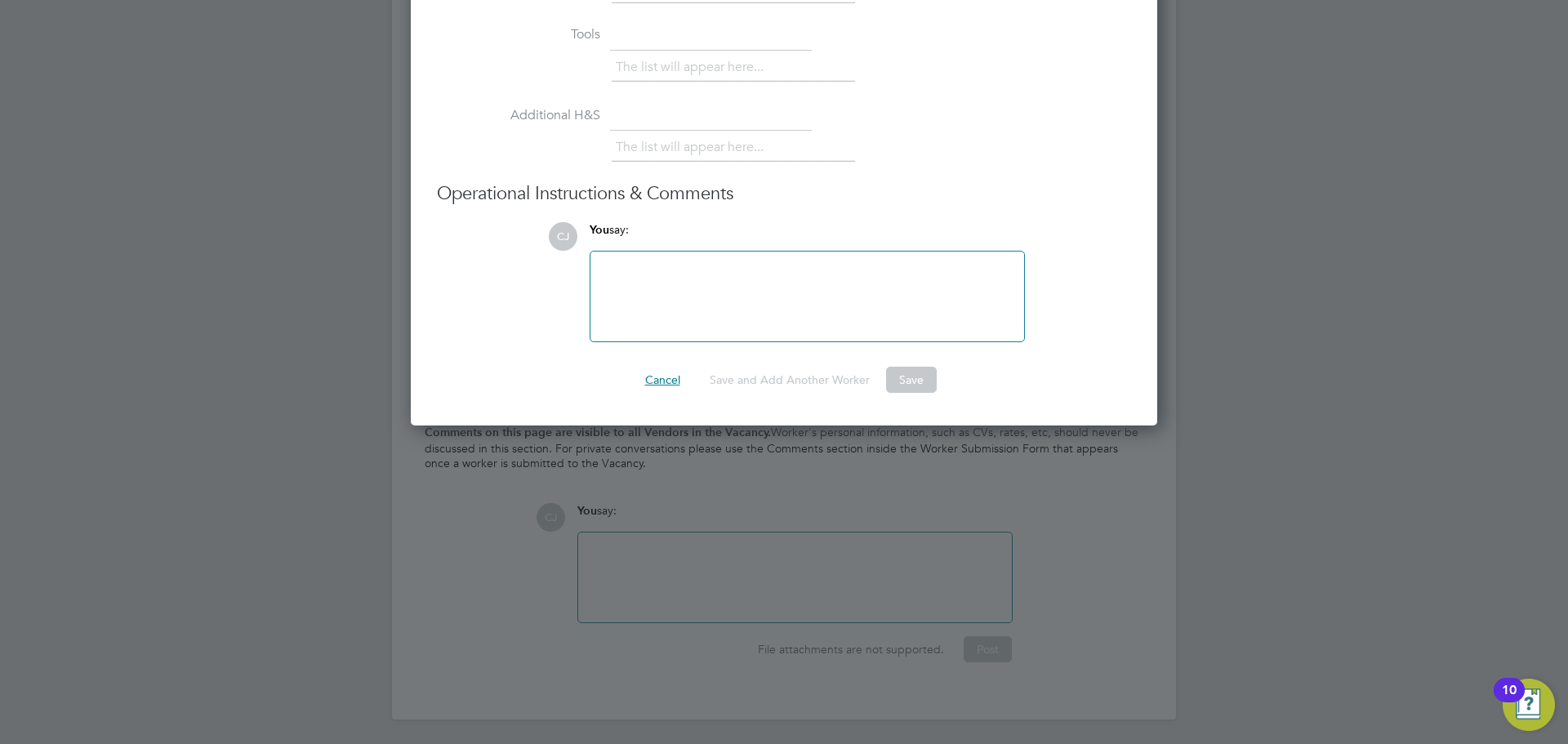
click at [671, 374] on button "Cancel" at bounding box center [662, 379] width 61 height 26
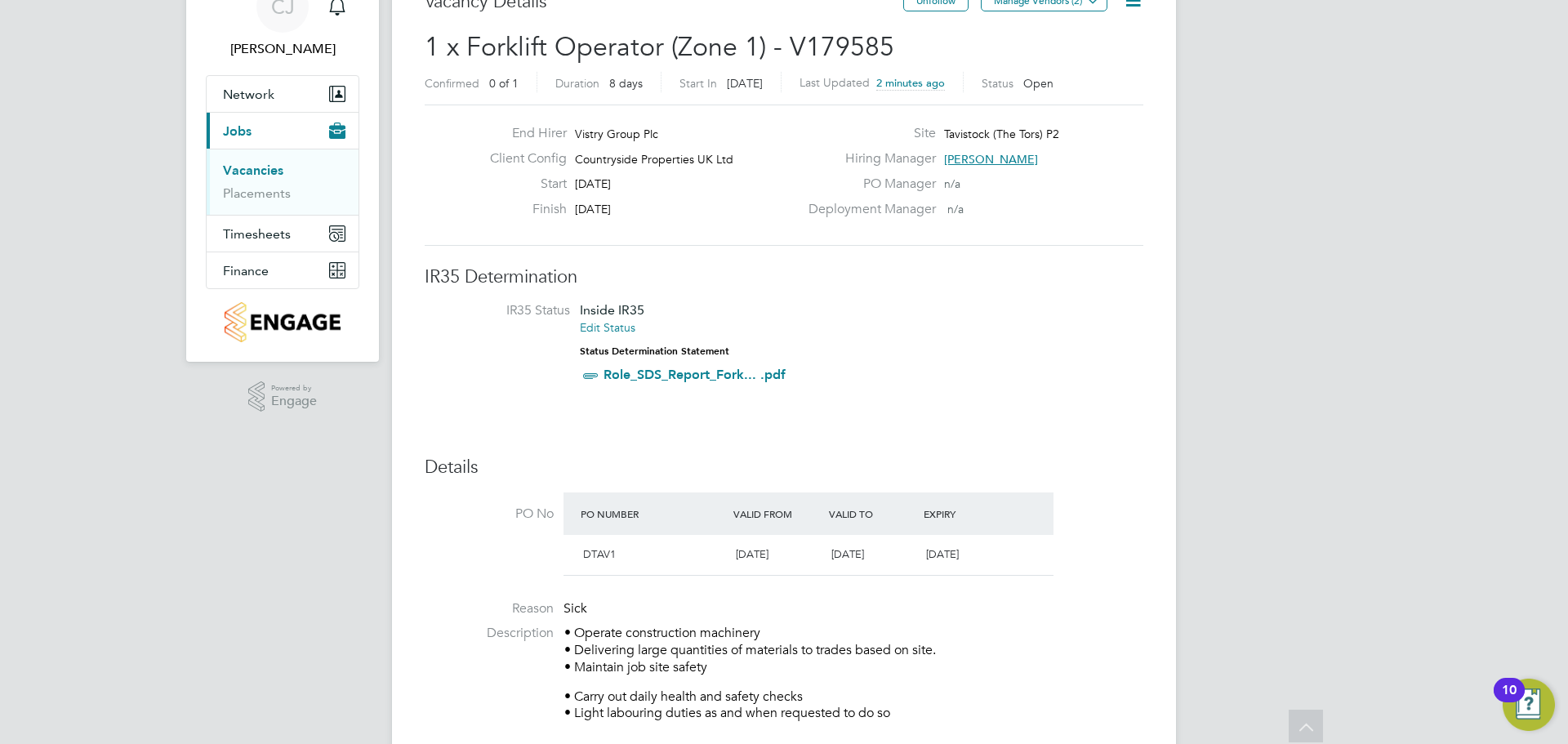
scroll to position [0, 0]
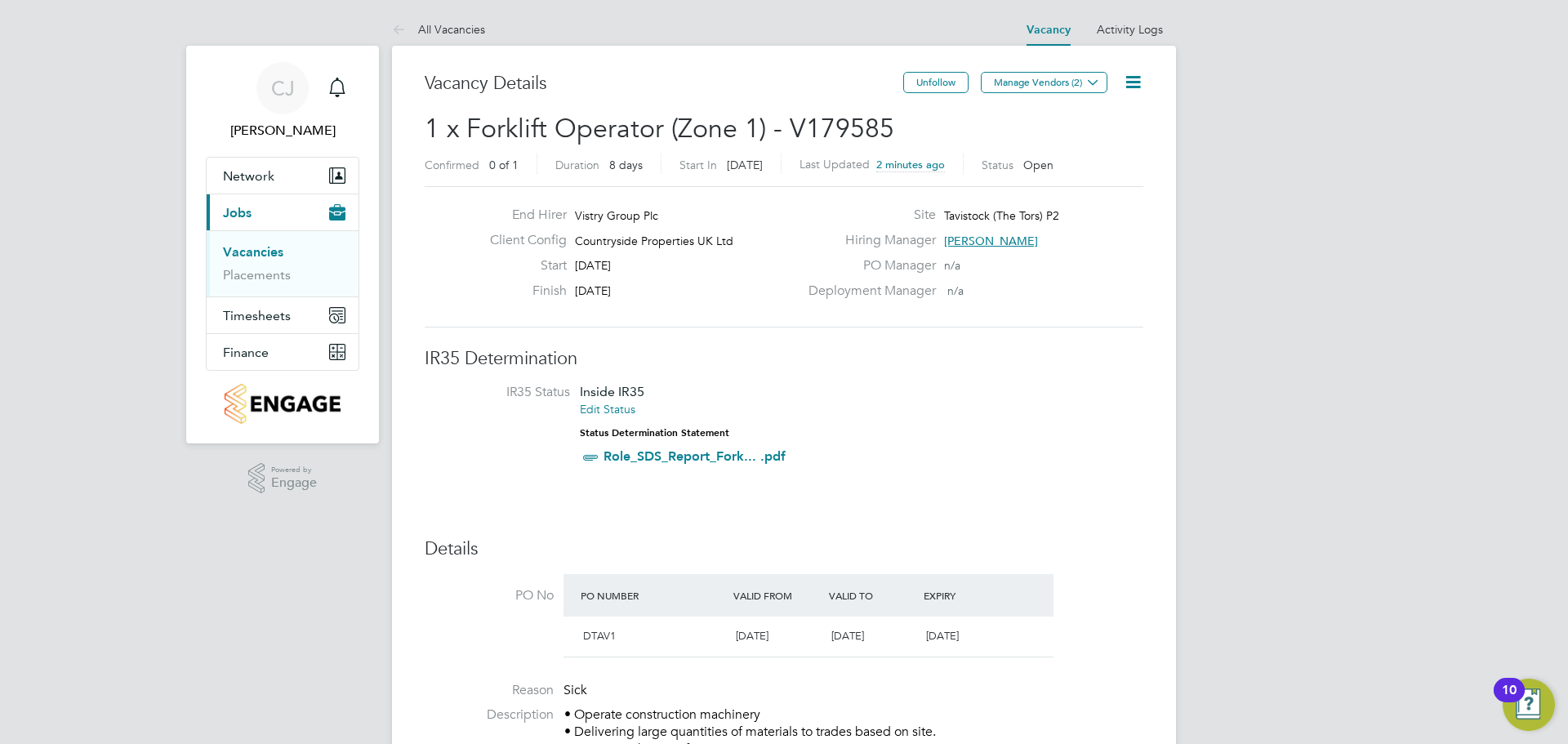
click at [1139, 72] on icon at bounding box center [1133, 82] width 20 height 20
click at [1099, 115] on li "Edit Vacancy e" at bounding box center [1093, 121] width 95 height 23
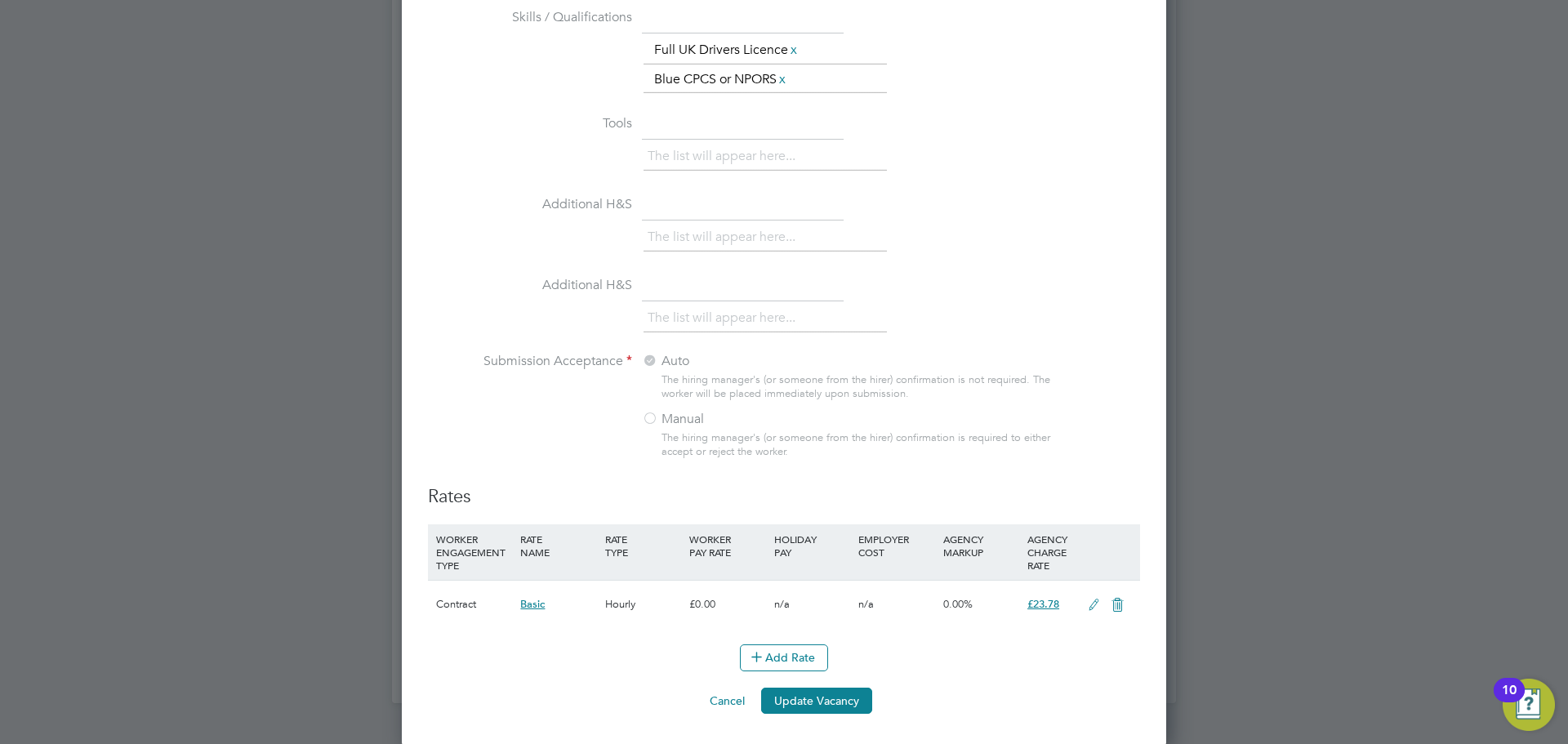
scroll to position [1479, 0]
click at [855, 693] on button "Update Vacancy" at bounding box center [816, 698] width 111 height 26
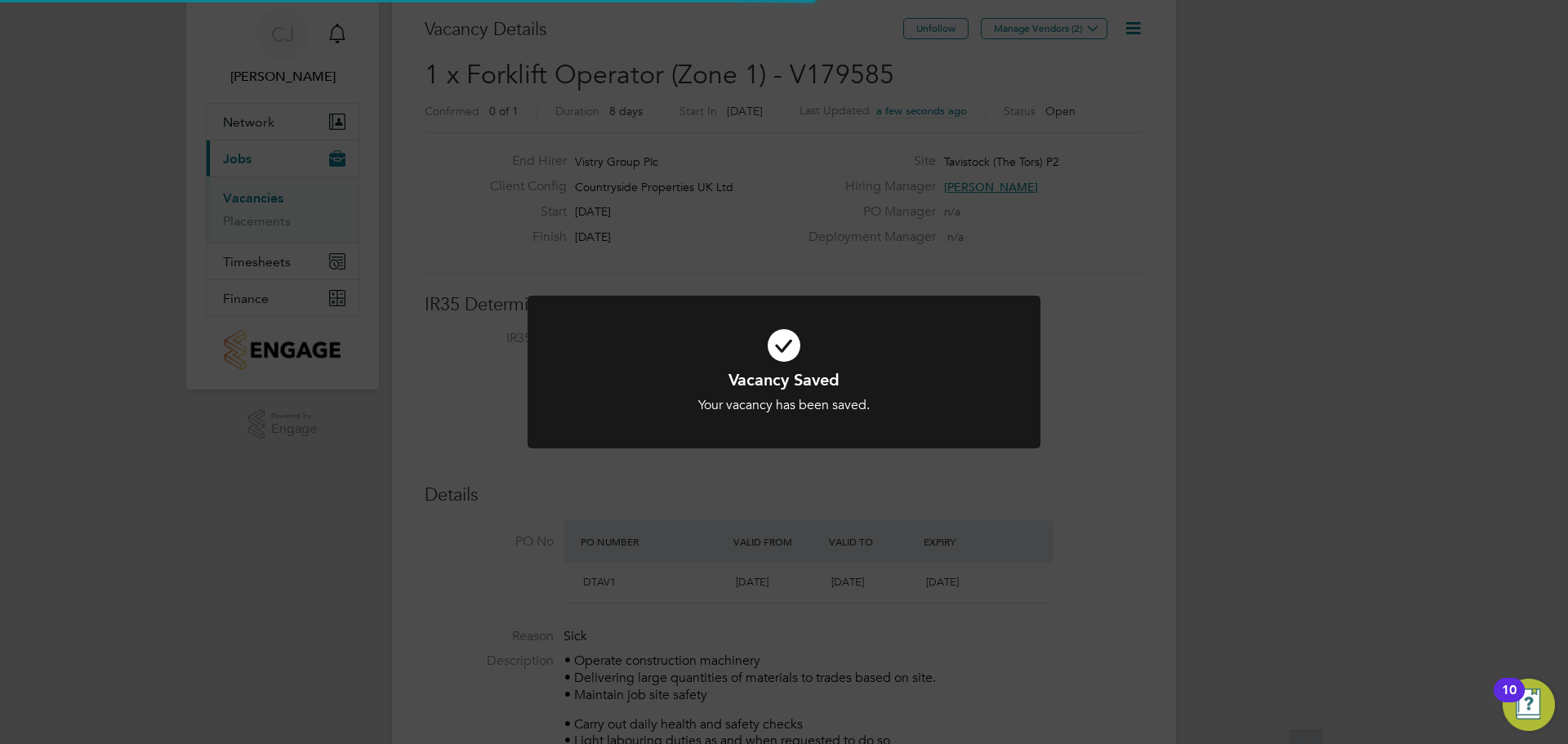
scroll to position [0, 0]
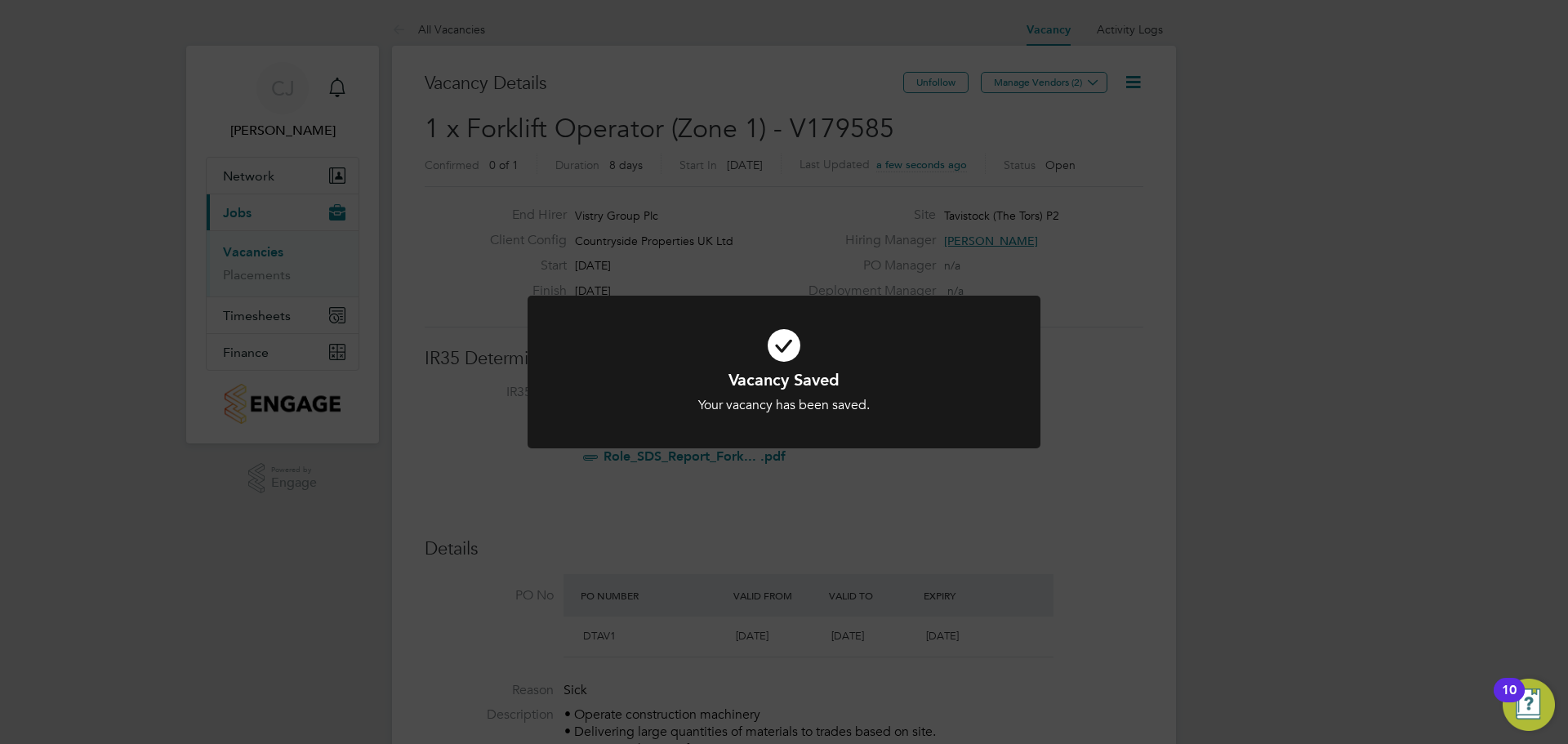
click at [905, 469] on div "Vacancy Saved Your vacancy has been saved. Cancel Okay" at bounding box center [784, 372] width 1568 height 744
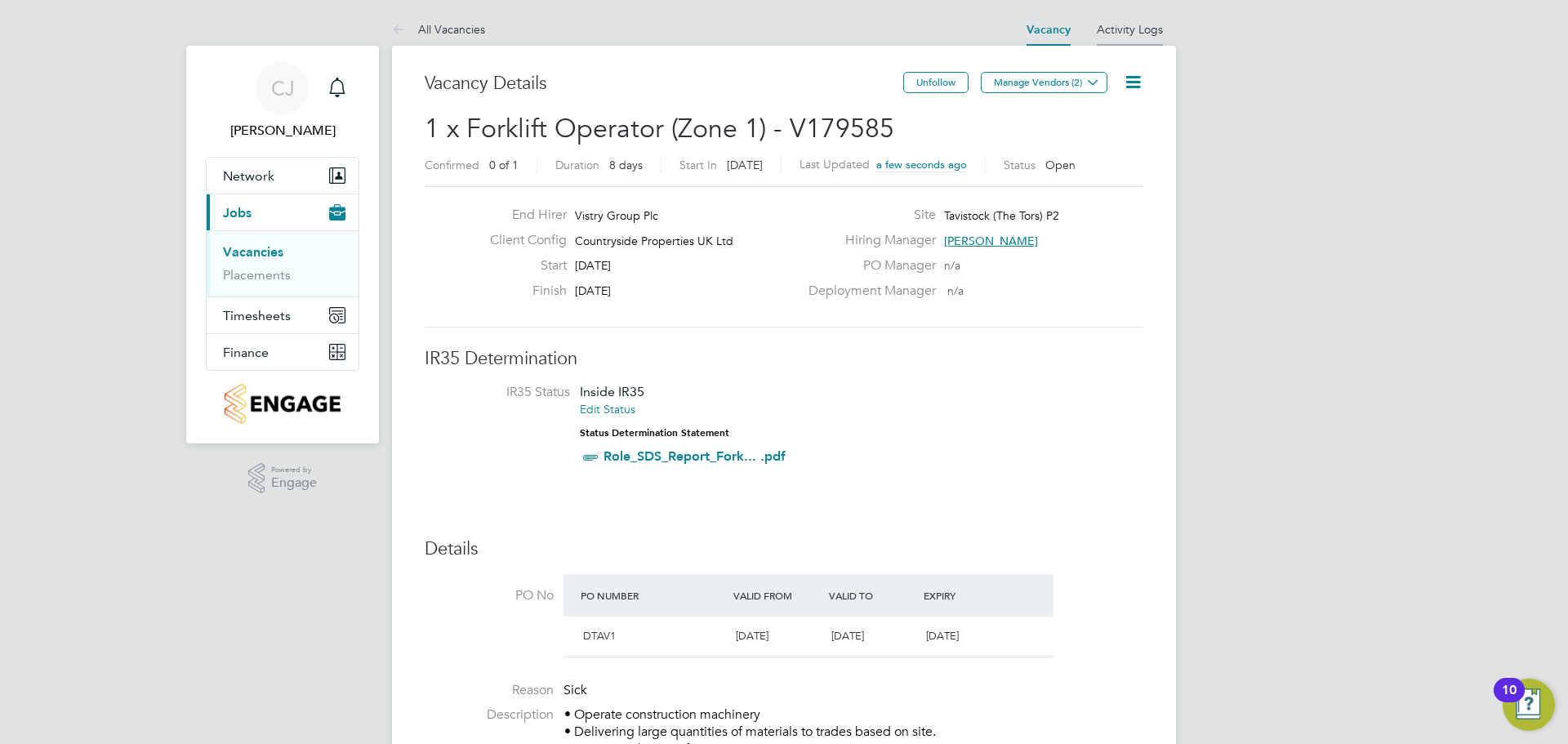
click at [1127, 31] on link "Activity Logs" at bounding box center [1130, 29] width 66 height 15
